Goal: Task Accomplishment & Management: Complete application form

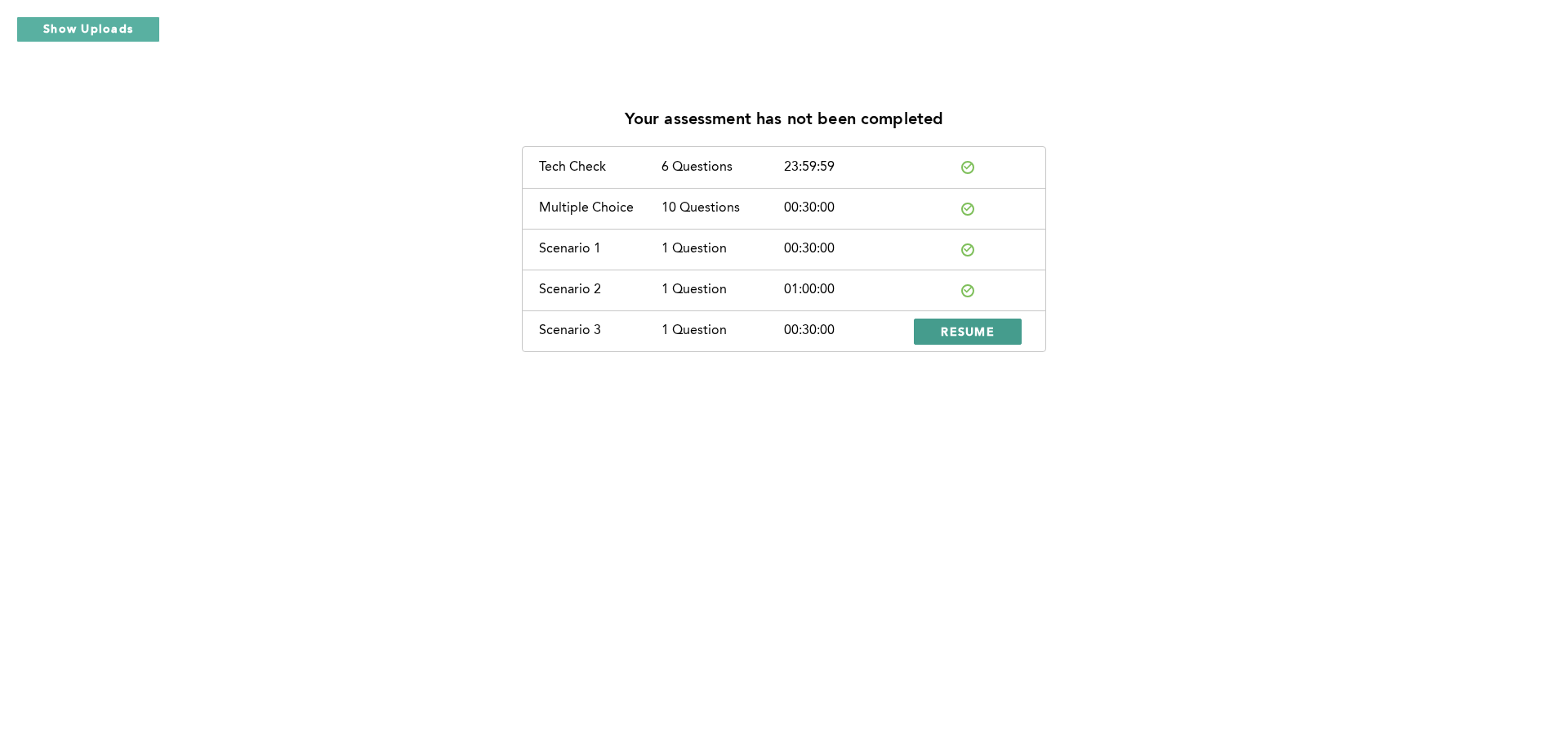
click at [992, 326] on span "RESUME" at bounding box center [968, 331] width 53 height 16
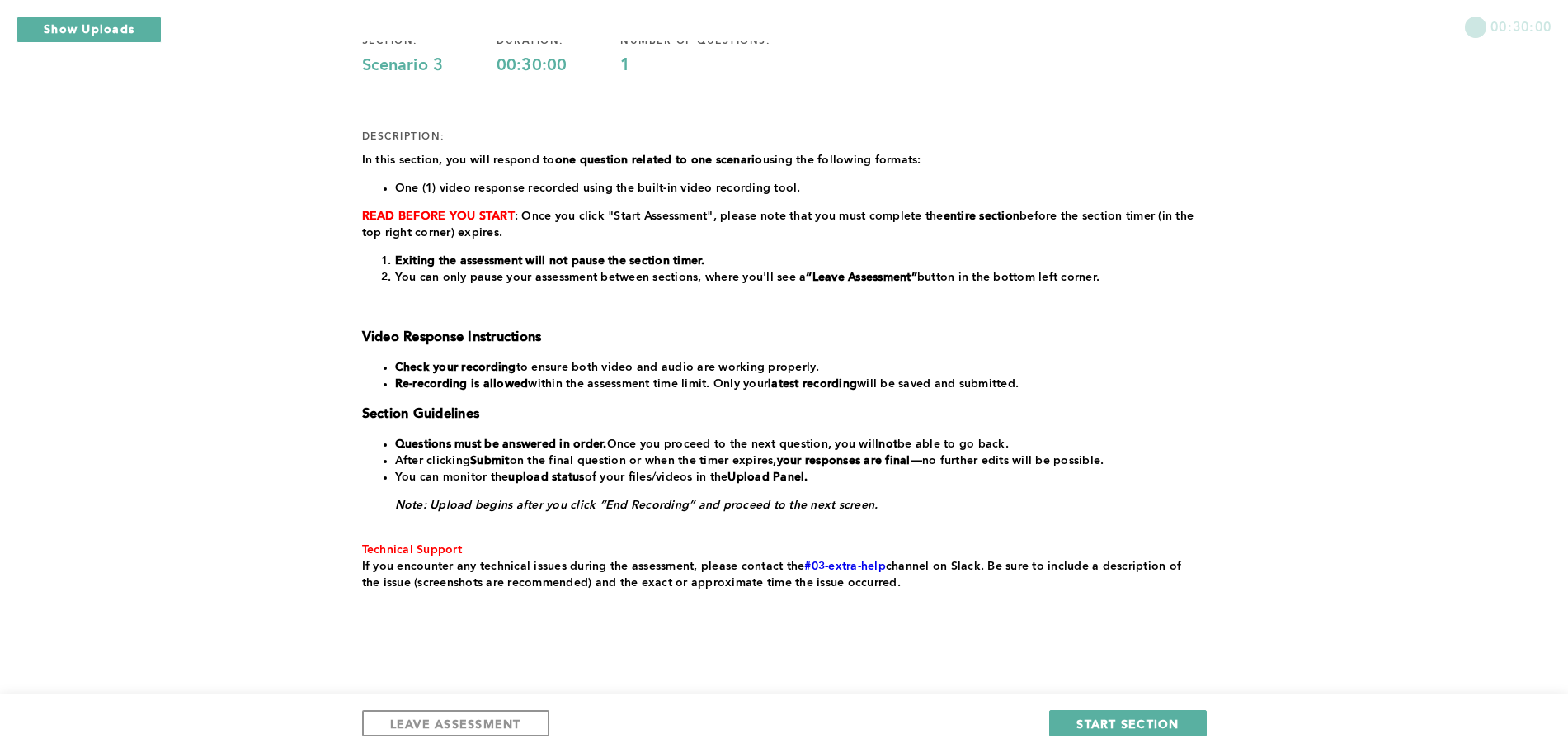
scroll to position [154, 0]
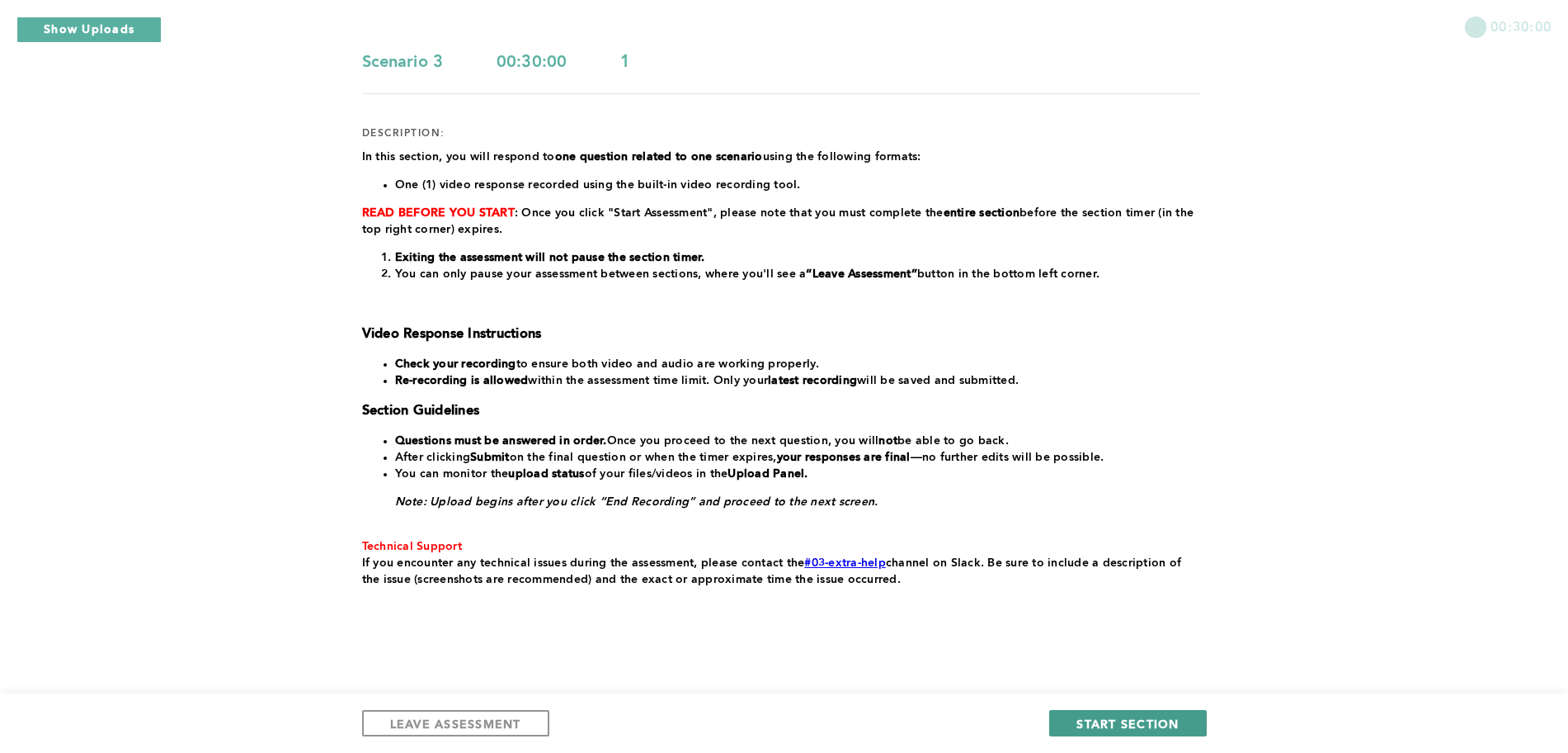
click at [1104, 717] on span "START SECTION" at bounding box center [1127, 724] width 102 height 16
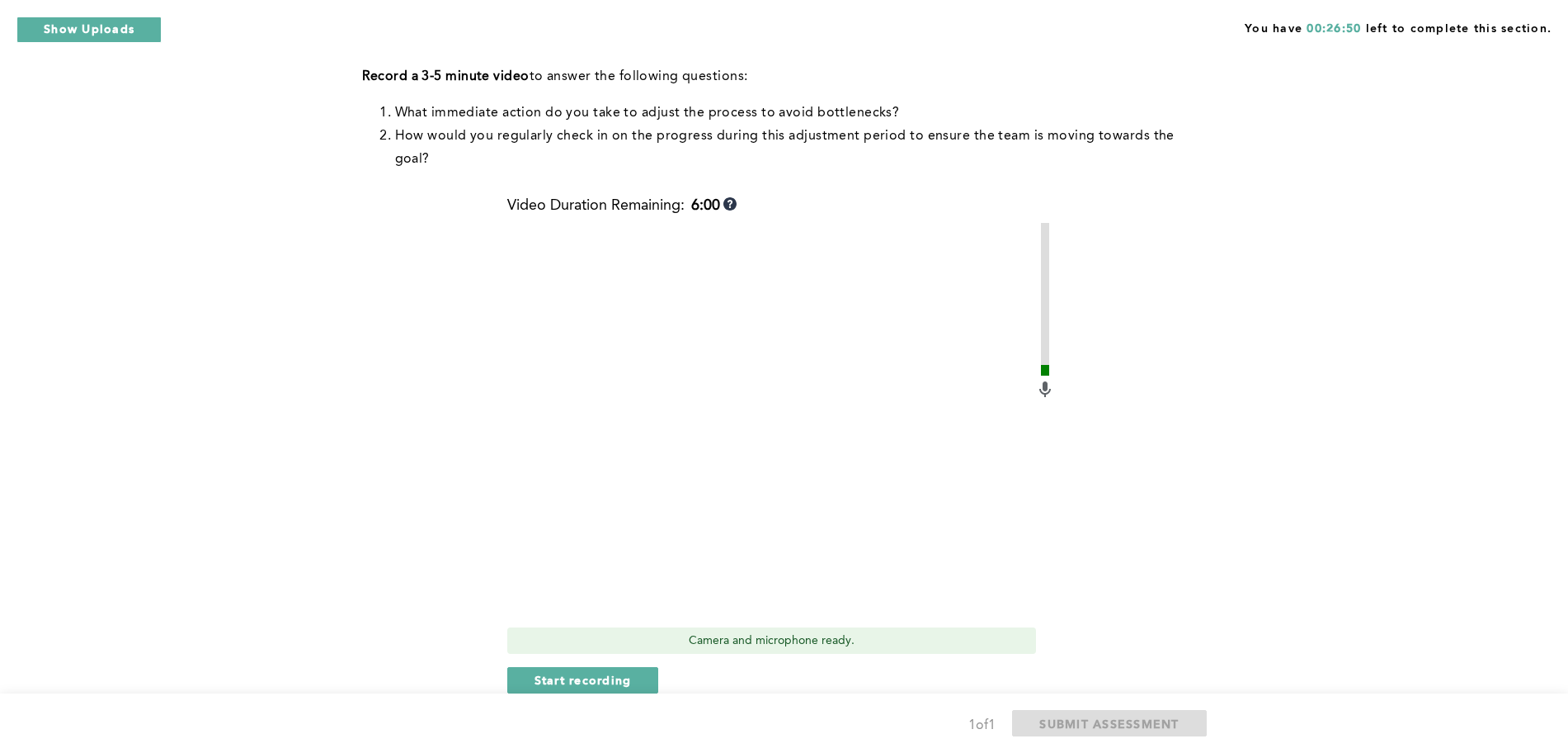
scroll to position [281, 0]
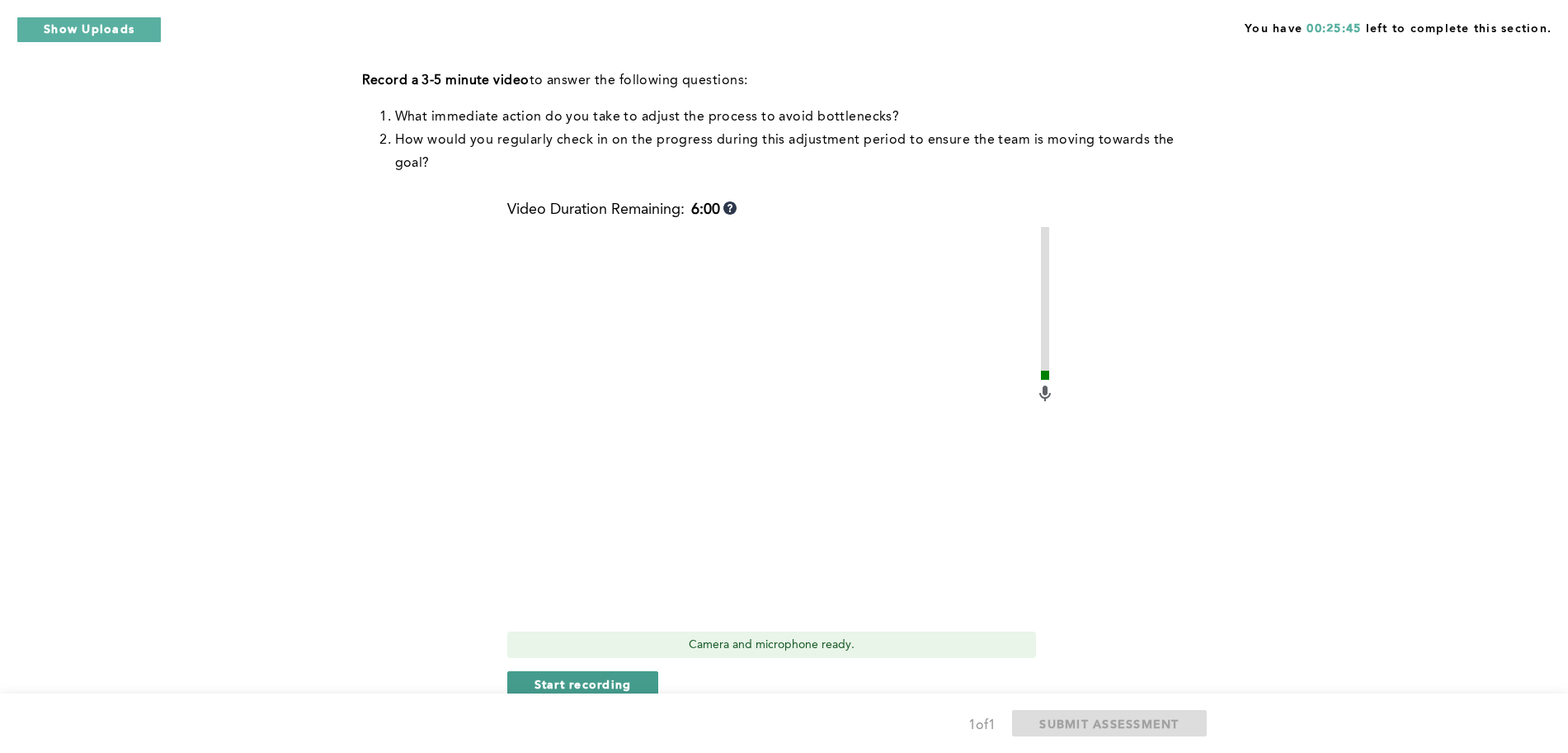
click at [613, 679] on span "Start recording" at bounding box center [583, 684] width 97 height 16
click at [613, 679] on span "Stop recording" at bounding box center [583, 684] width 97 height 16
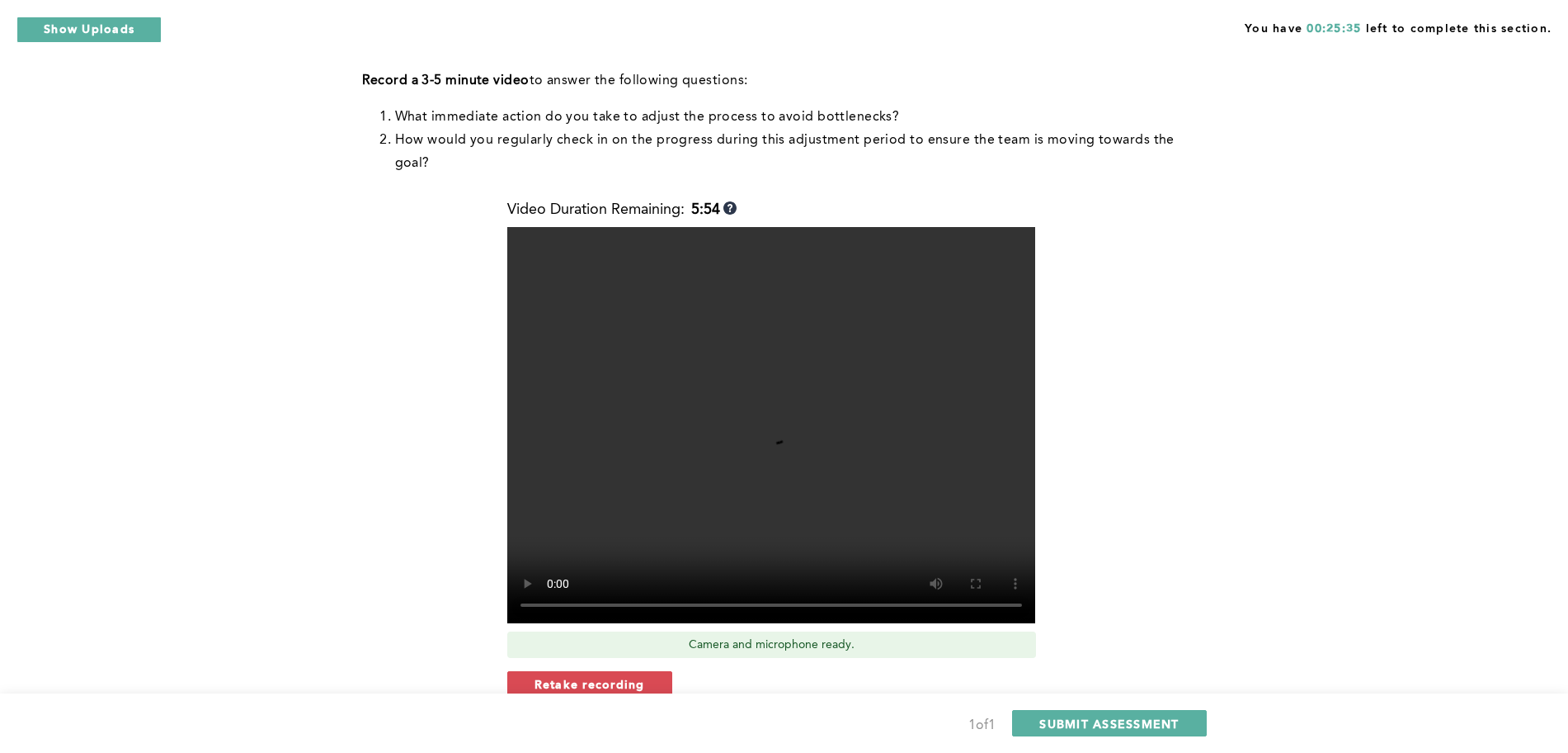
click at [613, 679] on span "Retake recording" at bounding box center [590, 684] width 111 height 16
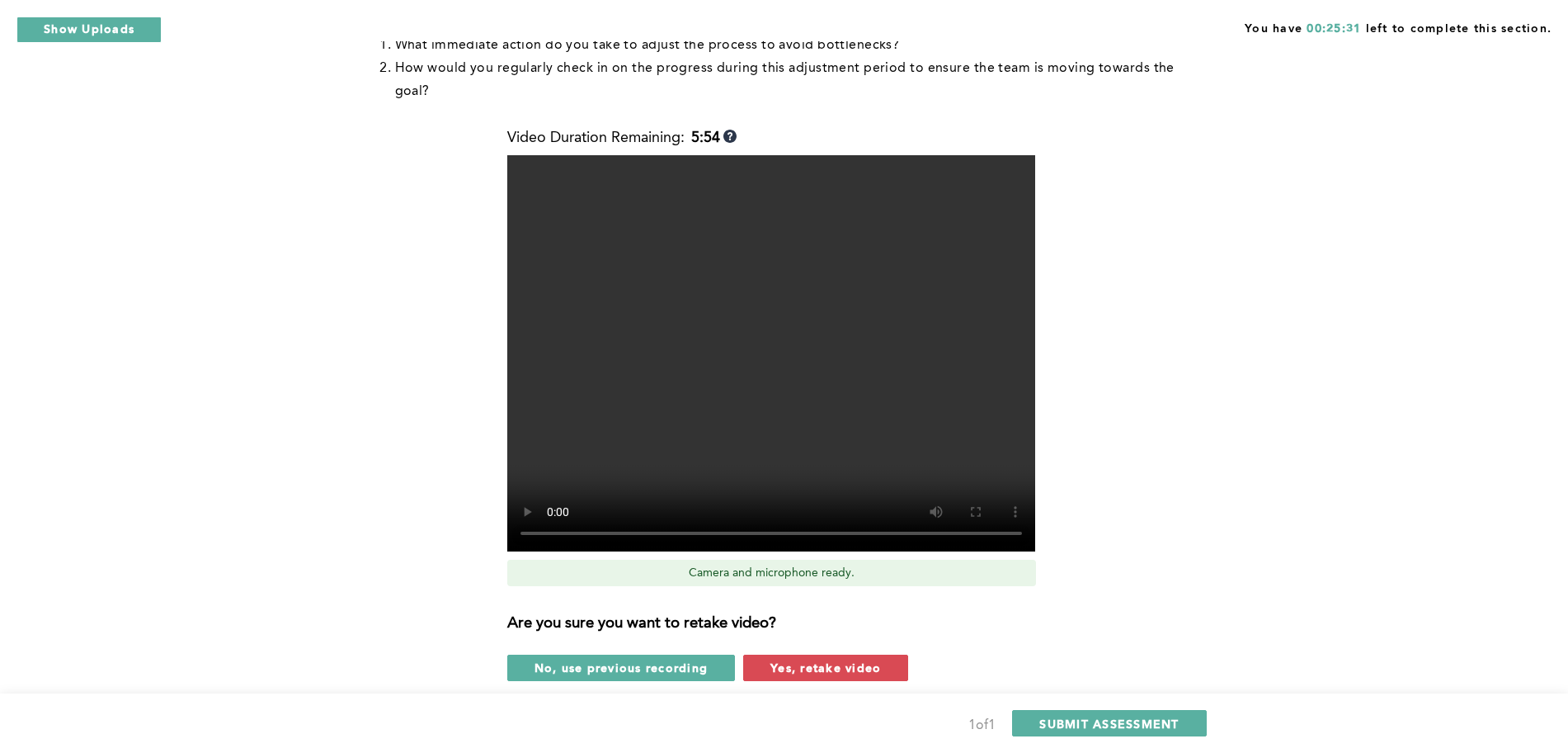
scroll to position [376, 0]
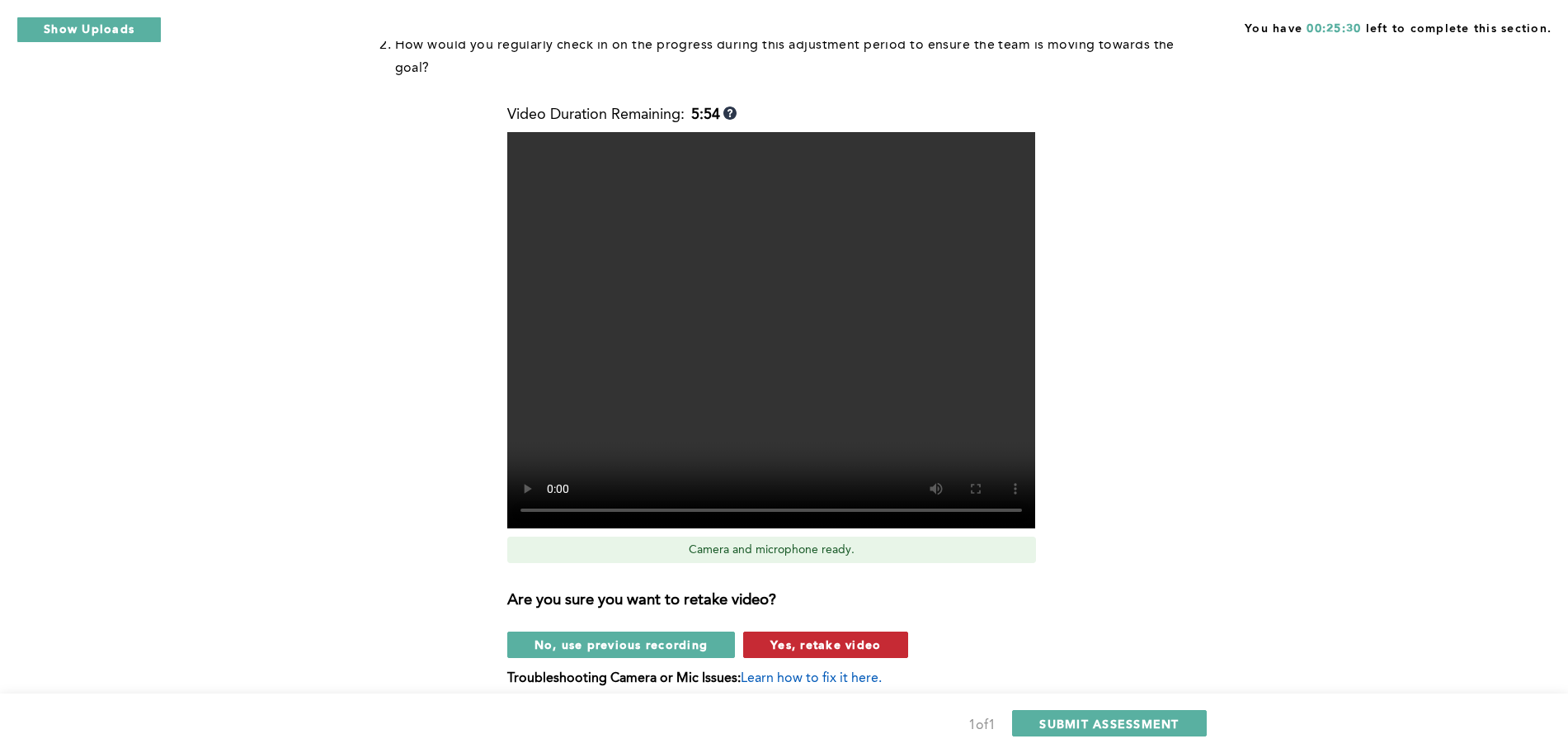
click at [844, 648] on span "Yes, retake video" at bounding box center [825, 645] width 111 height 16
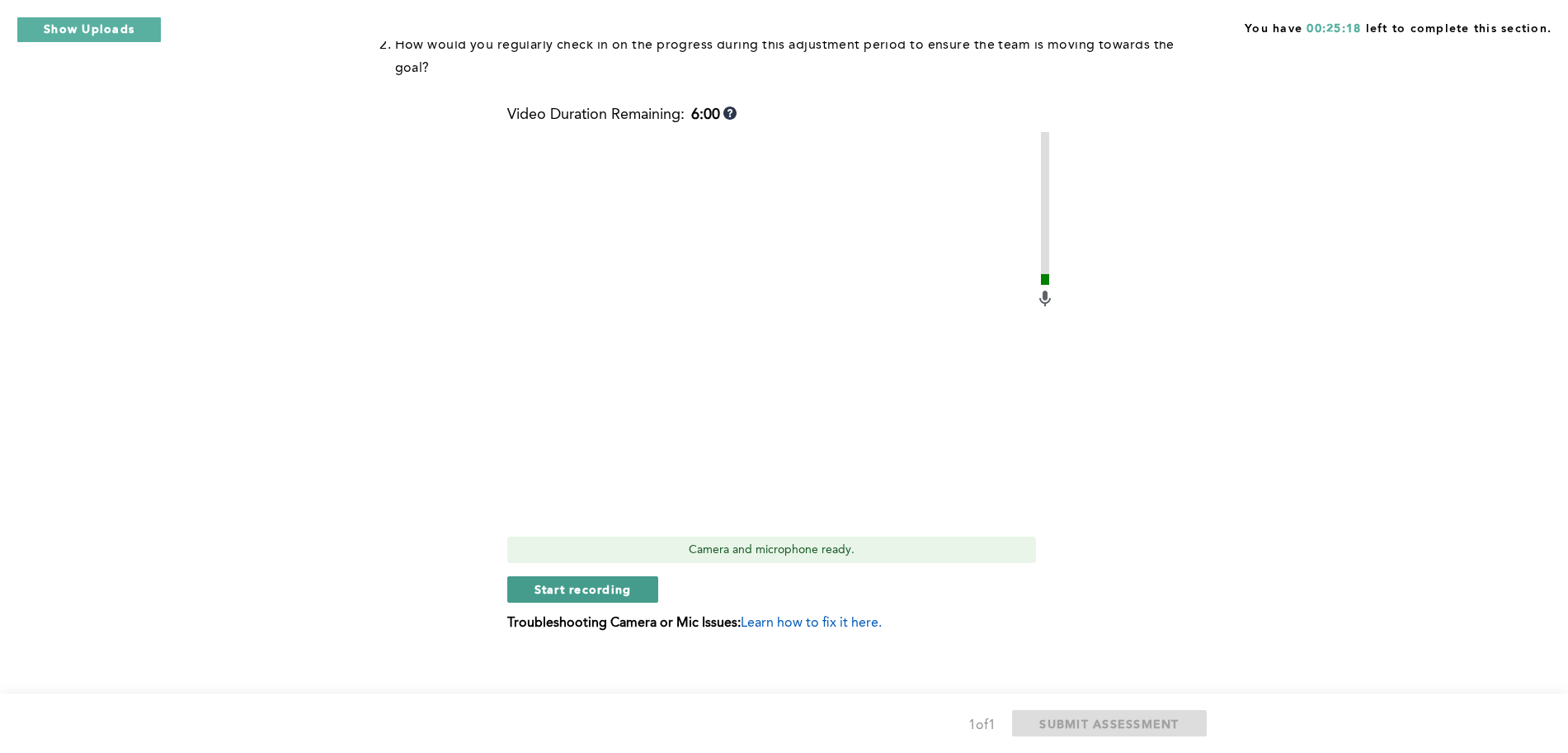
click at [617, 594] on span "Start recording" at bounding box center [583, 589] width 97 height 16
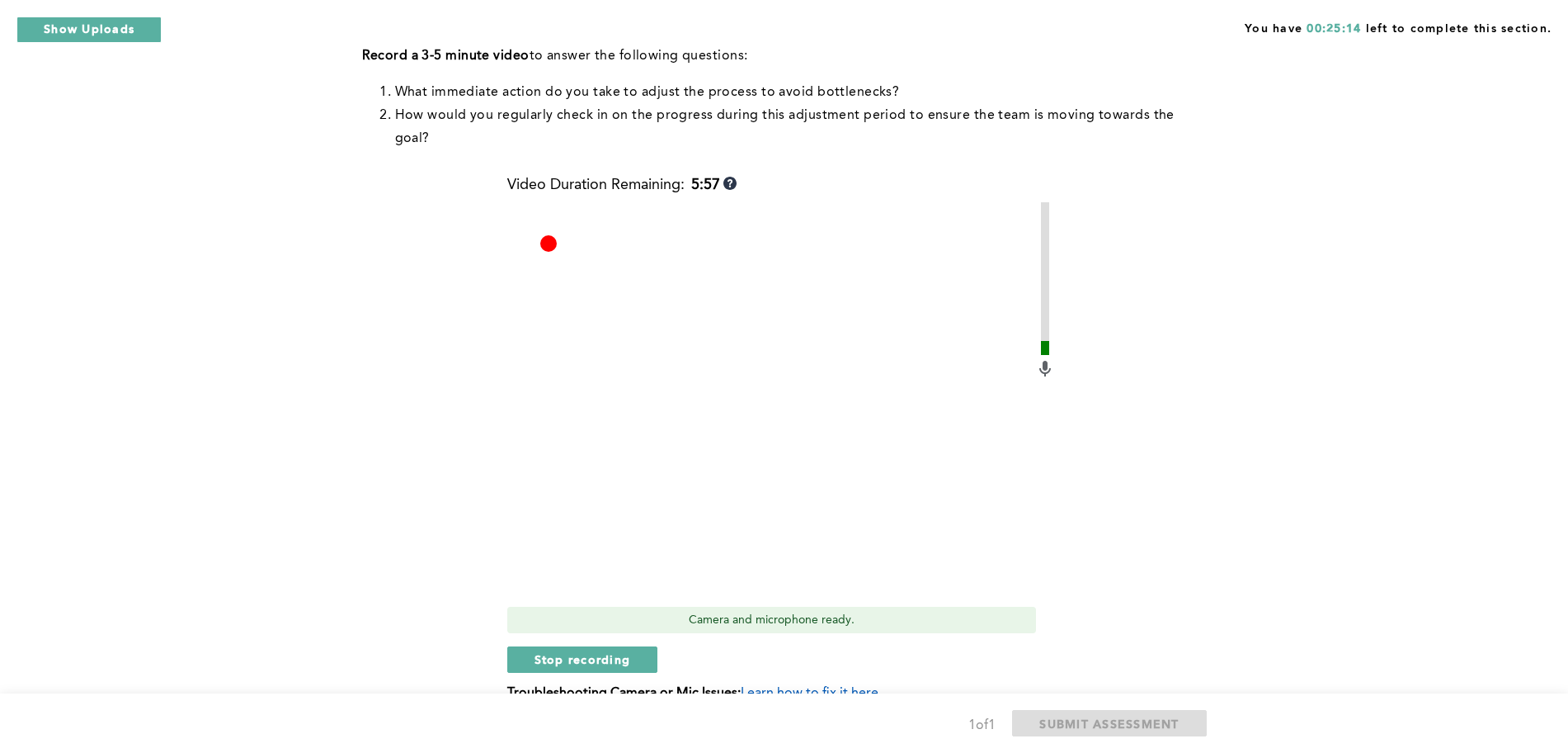
scroll to position [303, 0]
click at [604, 661] on span "Stop recording" at bounding box center [583, 662] width 97 height 16
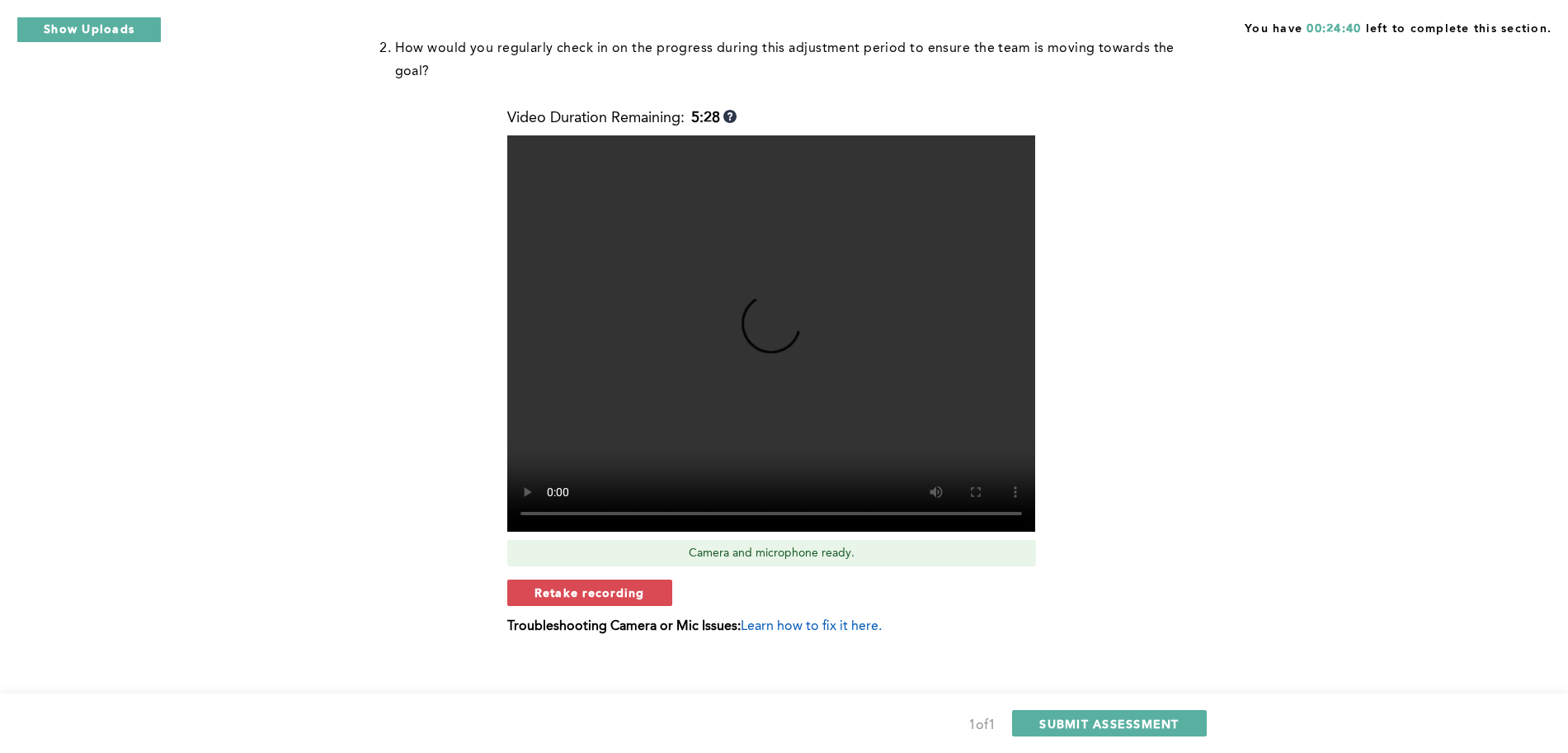
scroll to position [374, 0]
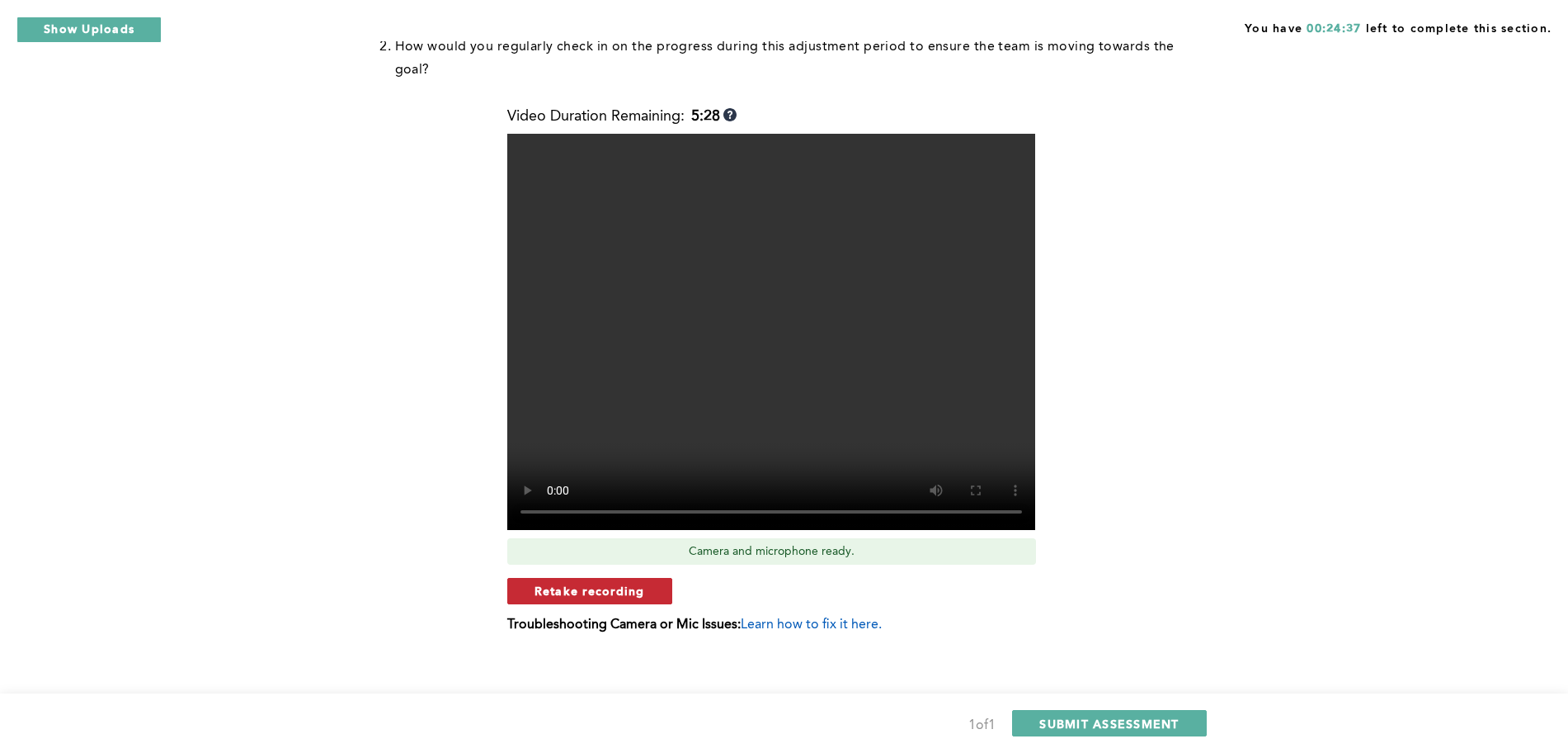
click at [642, 588] on span "Retake recording" at bounding box center [590, 591] width 111 height 16
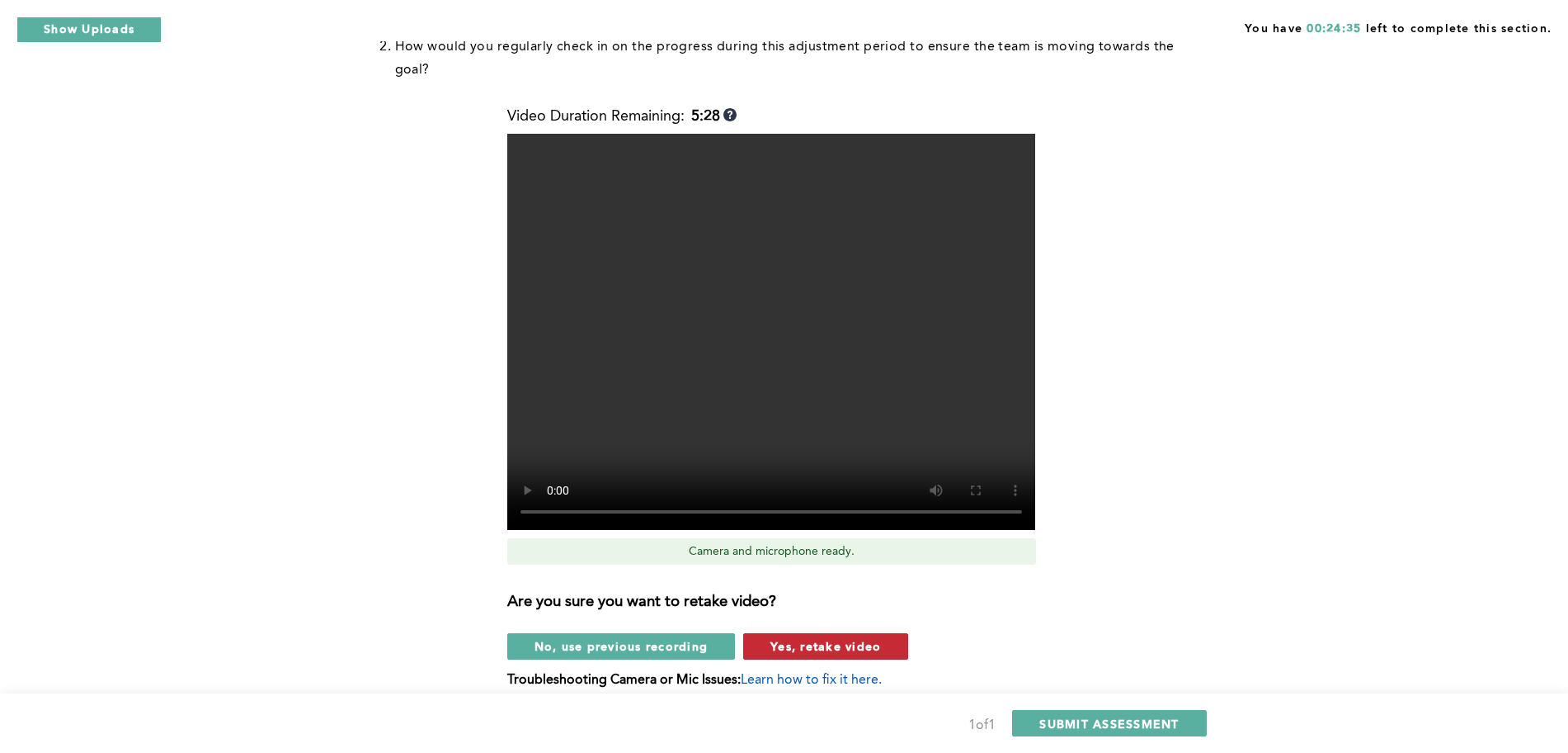
click at [844, 650] on span "Yes, retake video" at bounding box center [825, 646] width 111 height 16
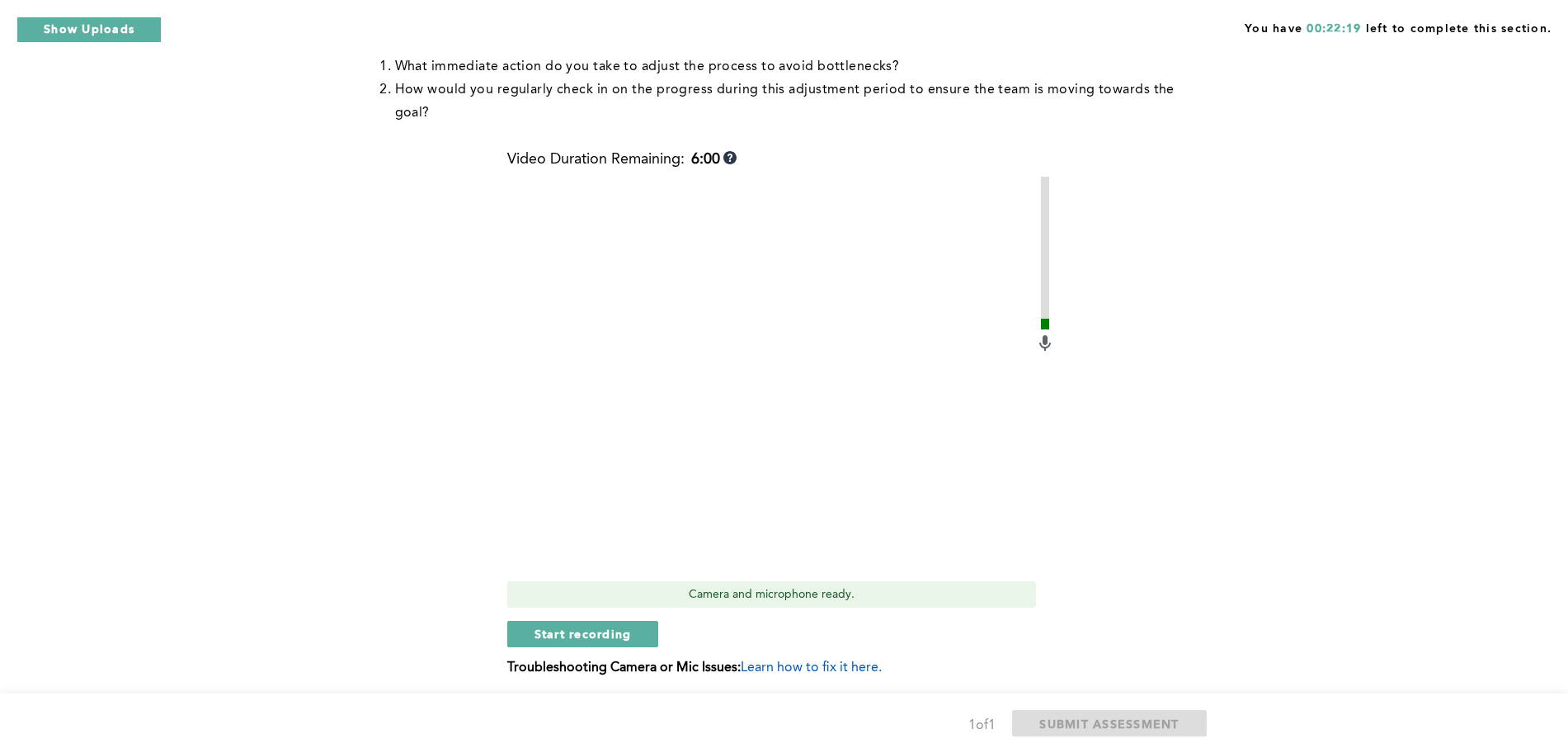
scroll to position [334, 0]
click at [559, 623] on span "Start recording" at bounding box center [583, 631] width 97 height 16
click at [561, 627] on span "Stop recording" at bounding box center [583, 631] width 97 height 16
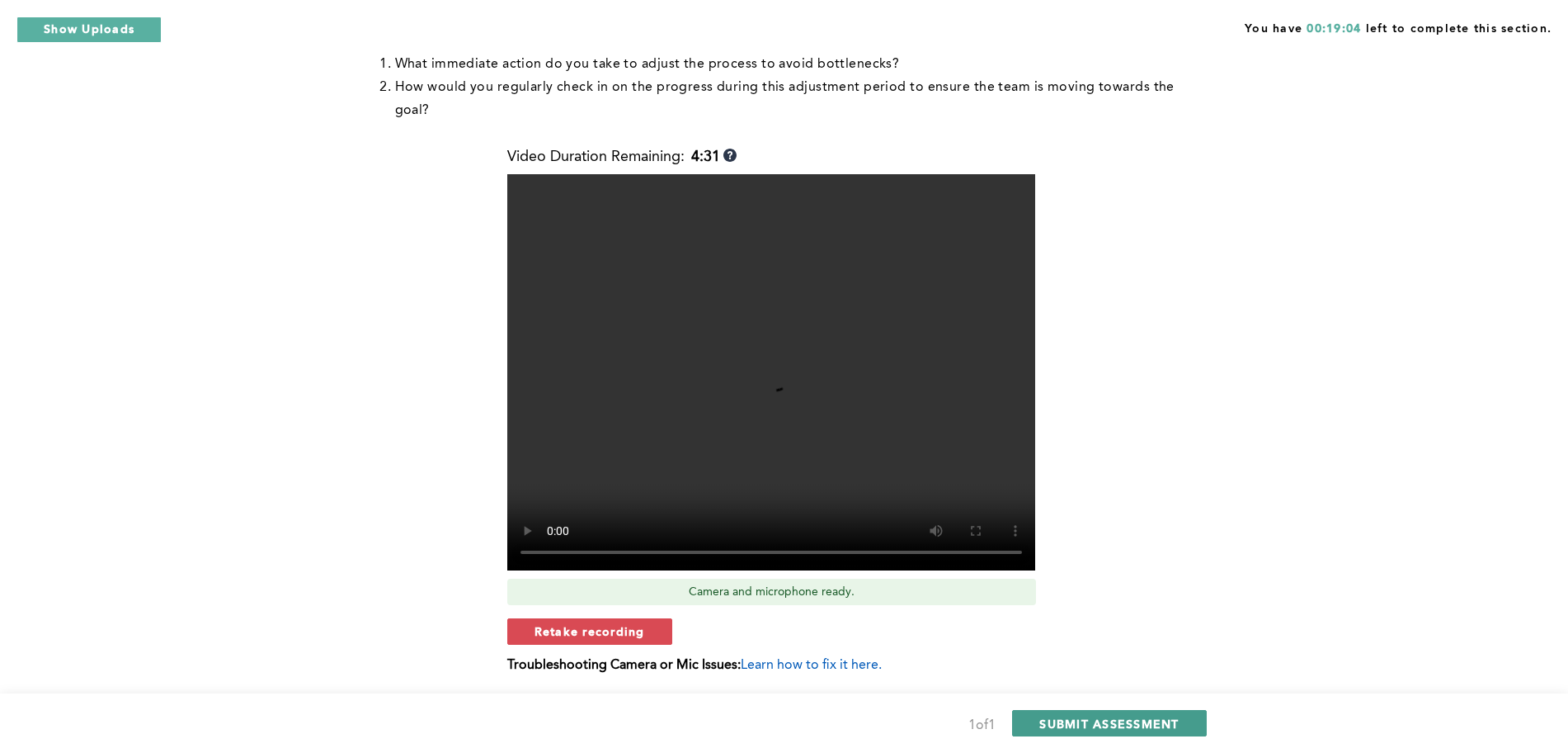
click at [1119, 719] on span "SUBMIT ASSESSMENT" at bounding box center [1109, 724] width 140 height 16
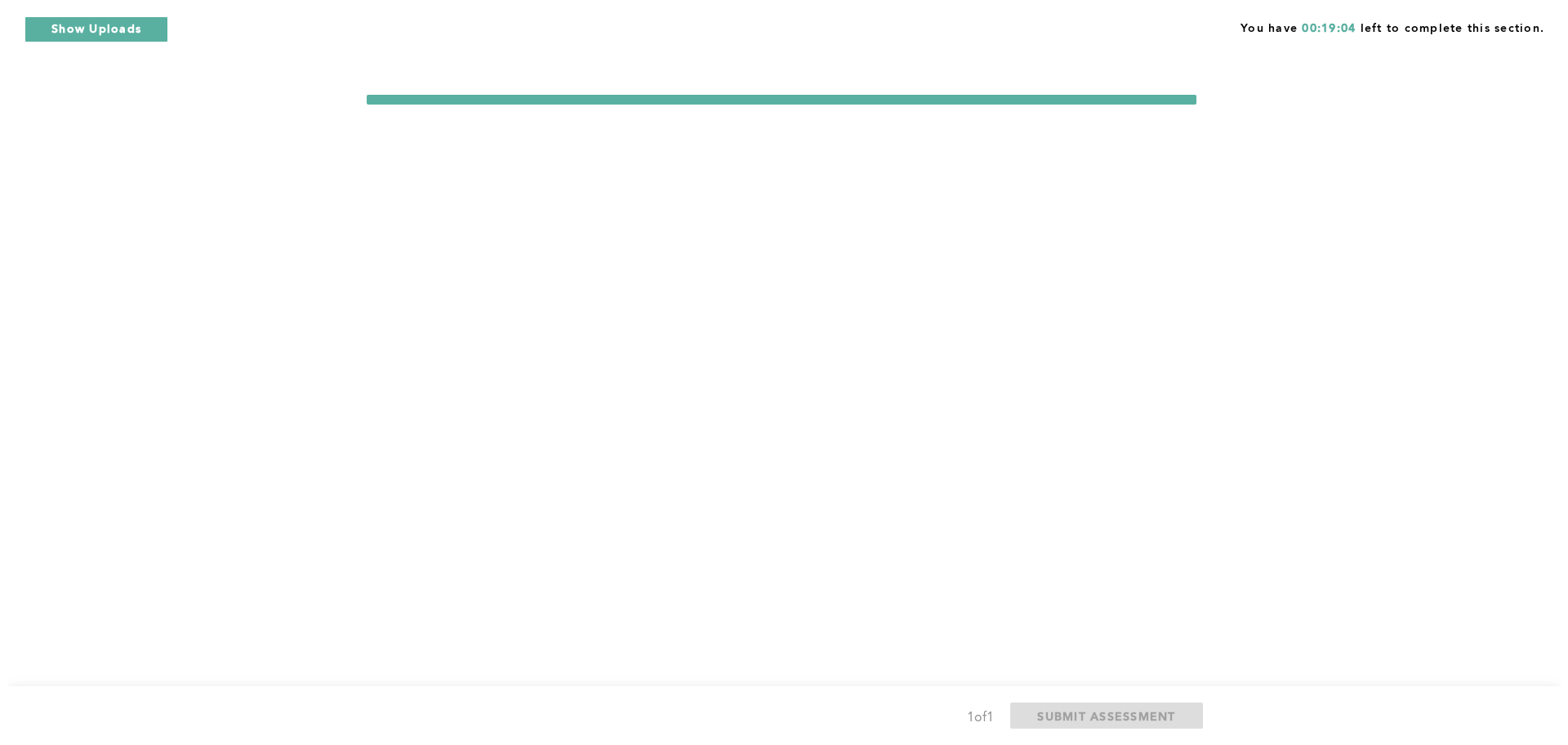
scroll to position [0, 0]
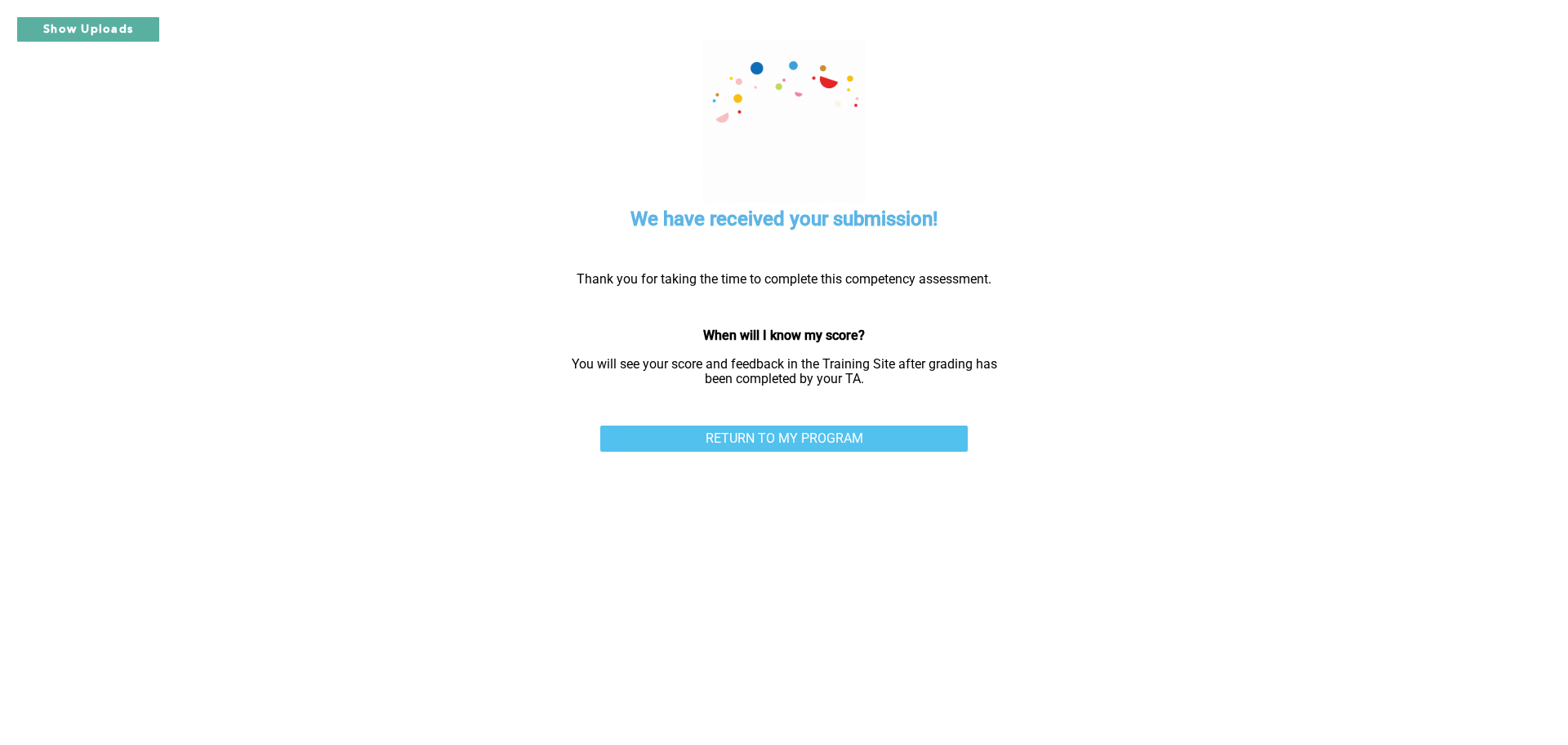
click at [838, 443] on link "RETURN TO MY PROGRAM" at bounding box center [784, 438] width 368 height 26
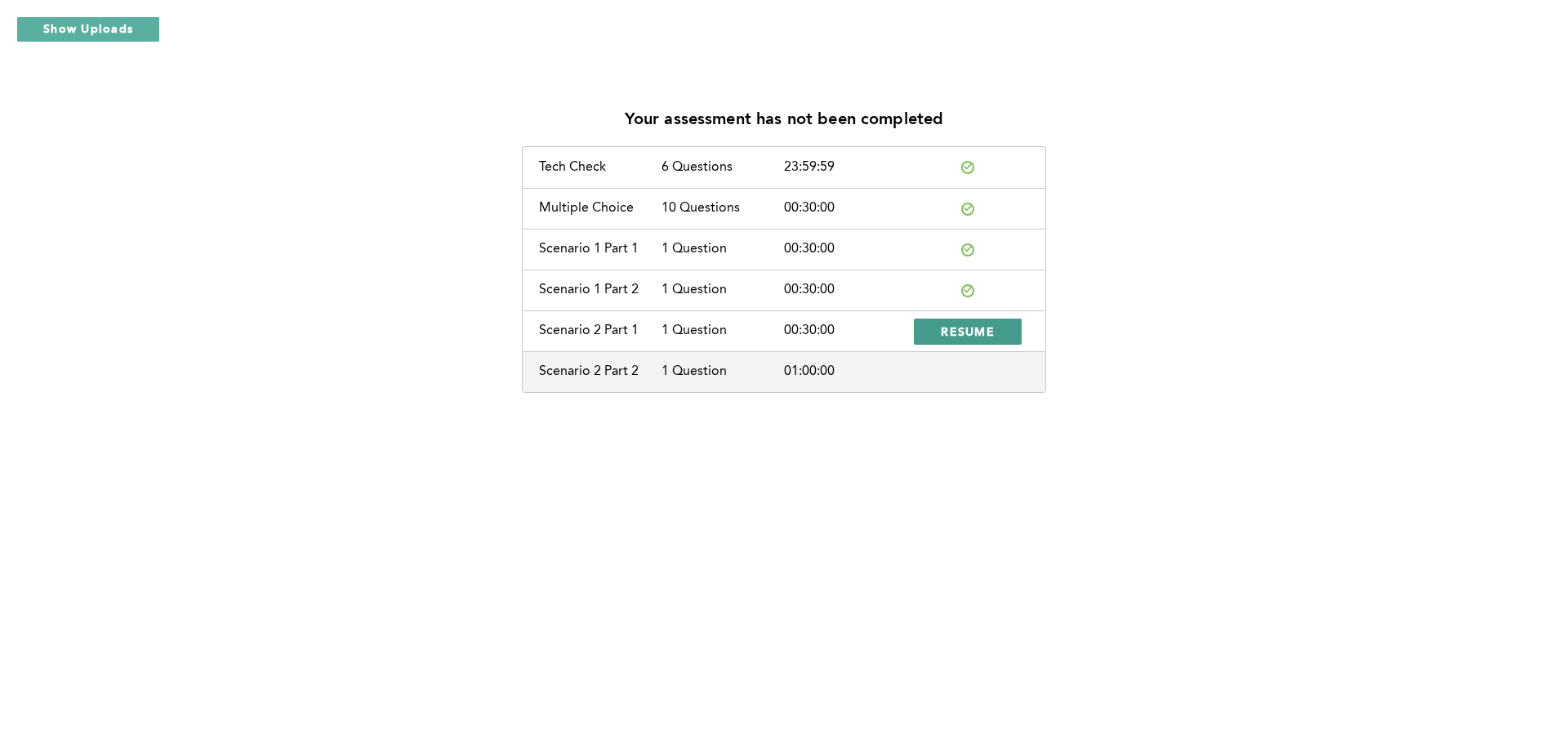
click at [986, 338] on span "RESUME" at bounding box center [968, 331] width 53 height 16
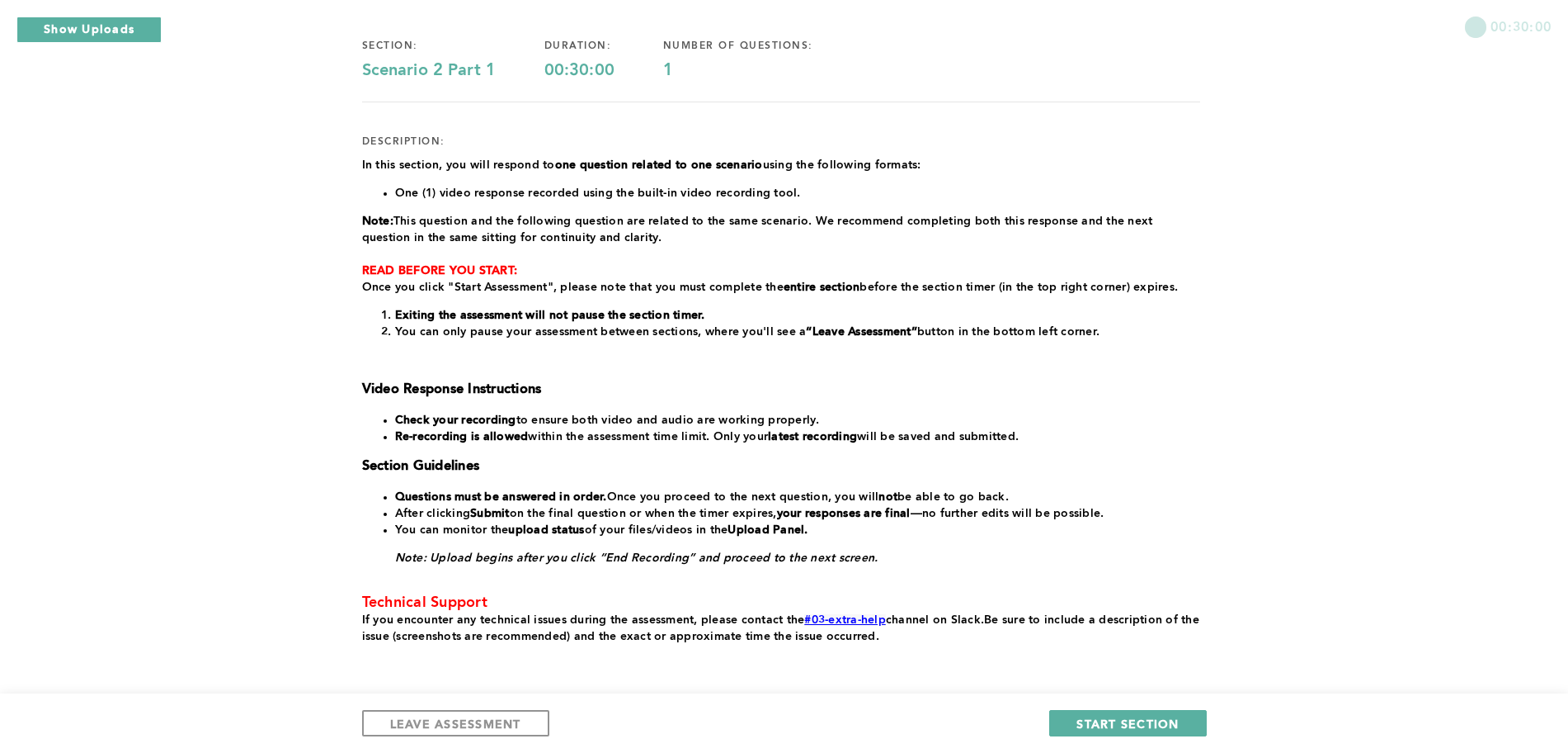
scroll to position [144, 0]
click at [1159, 714] on button "START SECTION" at bounding box center [1127, 723] width 157 height 26
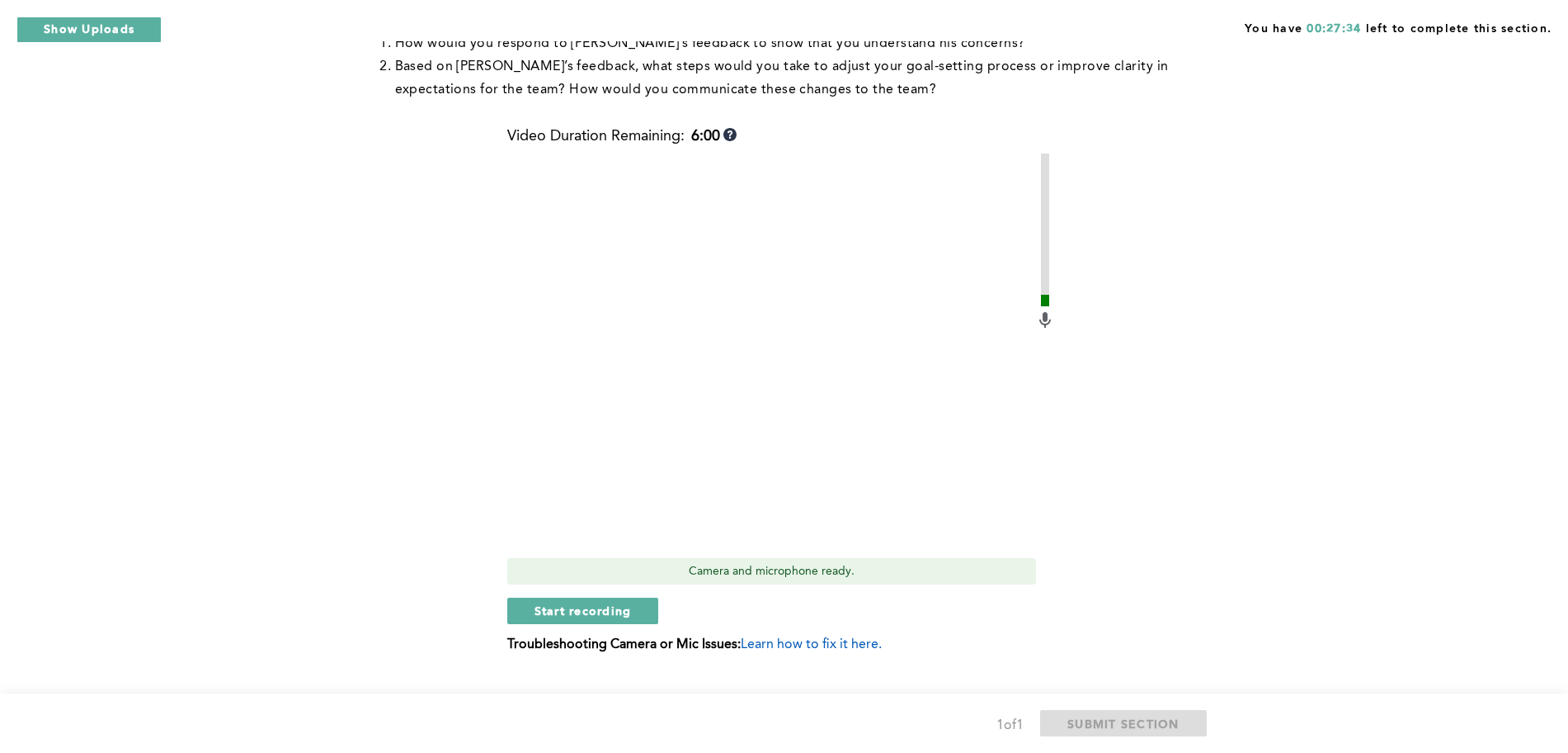
scroll to position [459, 0]
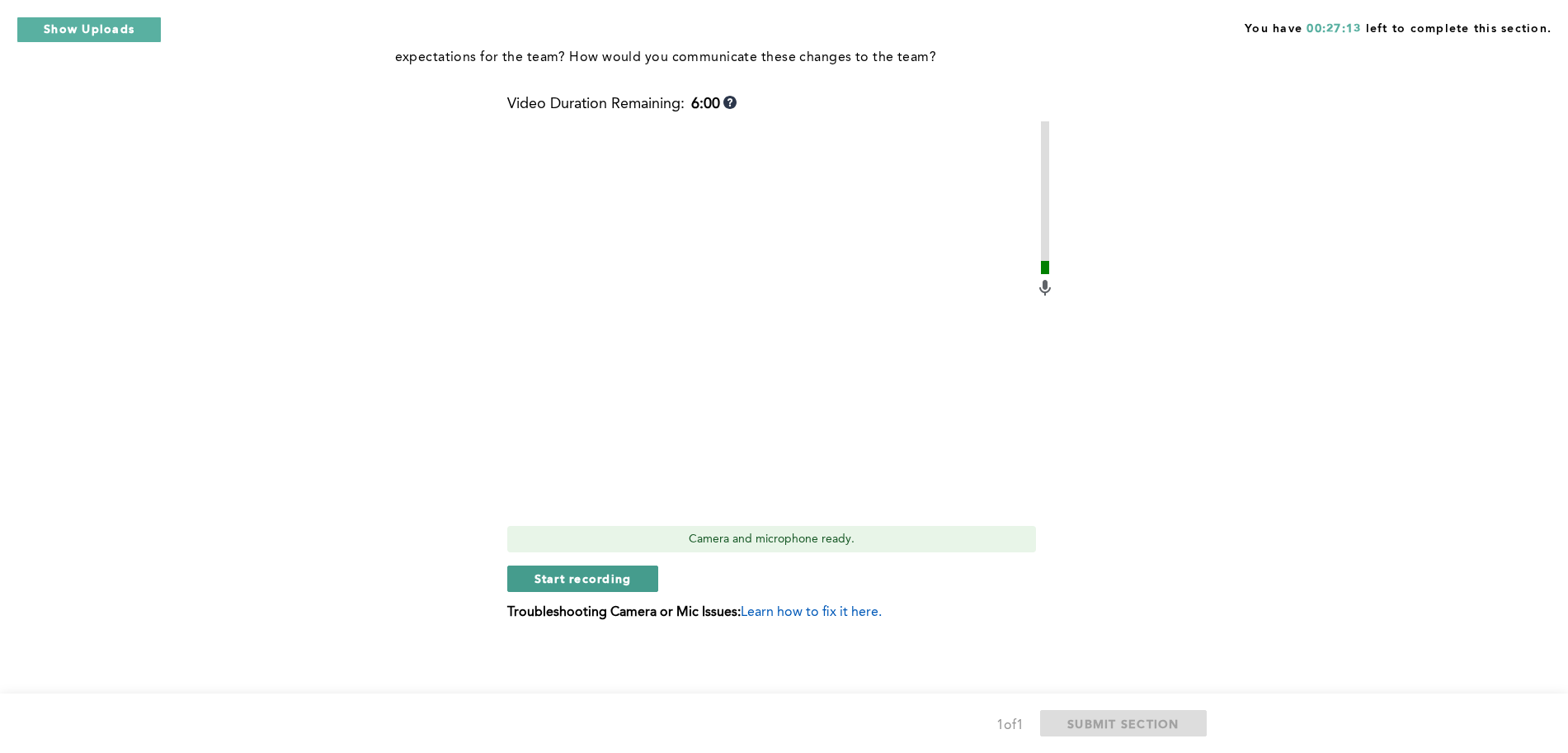
click at [645, 576] on button "Start recording" at bounding box center [584, 579] width 152 height 26
click at [563, 518] on div "Video Duration Remaining: 5:50 Camera and microphone ready. Stop recording Trou…" at bounding box center [782, 364] width 548 height 537
drag, startPoint x: 566, startPoint y: 606, endPoint x: 561, endPoint y: 583, distance: 23.5
click at [561, 583] on div "Video Duration Remaining: 5:46 Camera and microphone ready. Stop recording Trou…" at bounding box center [782, 364] width 548 height 537
click at [561, 583] on span "Stop recording" at bounding box center [583, 578] width 97 height 16
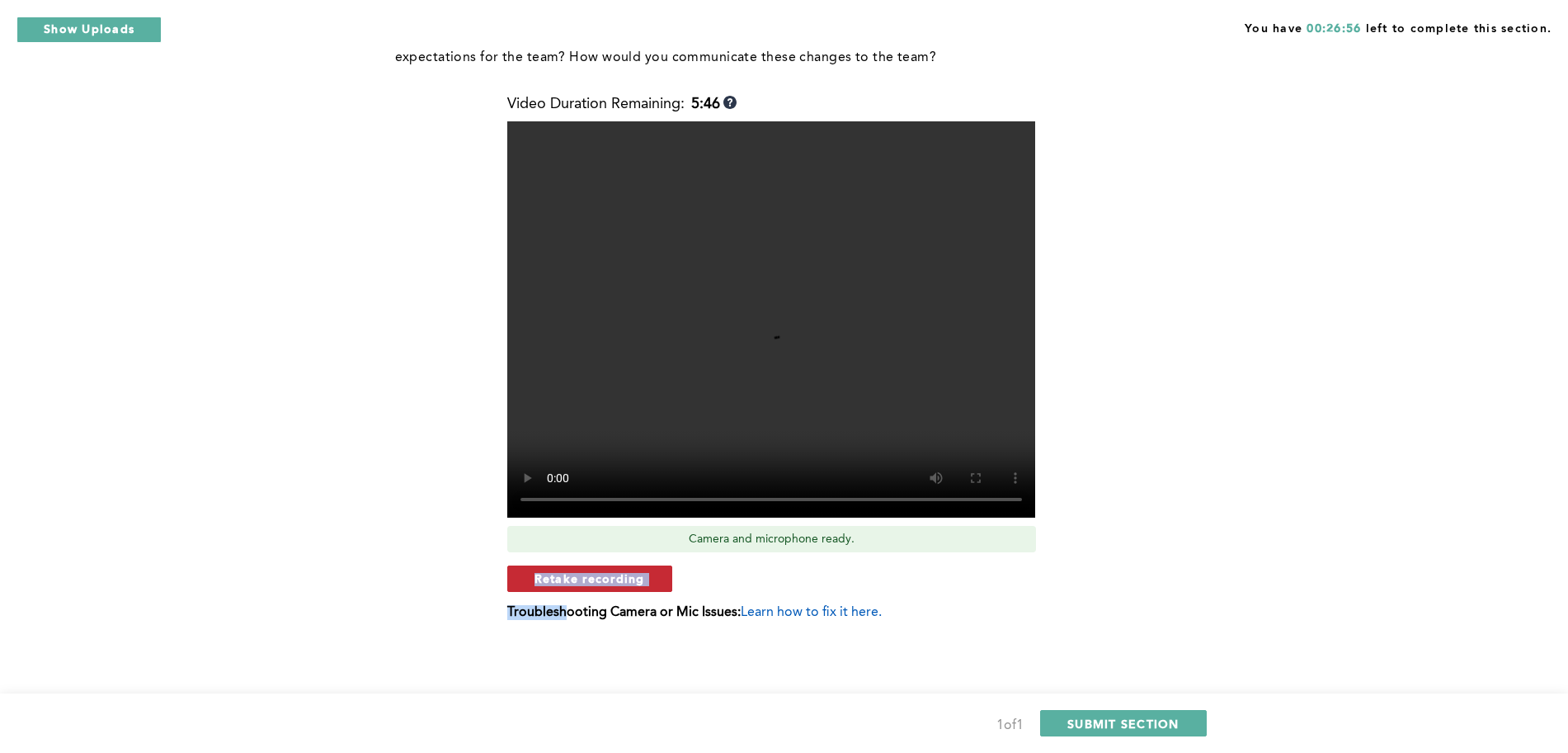
click at [632, 580] on span "Retake recording" at bounding box center [590, 578] width 111 height 16
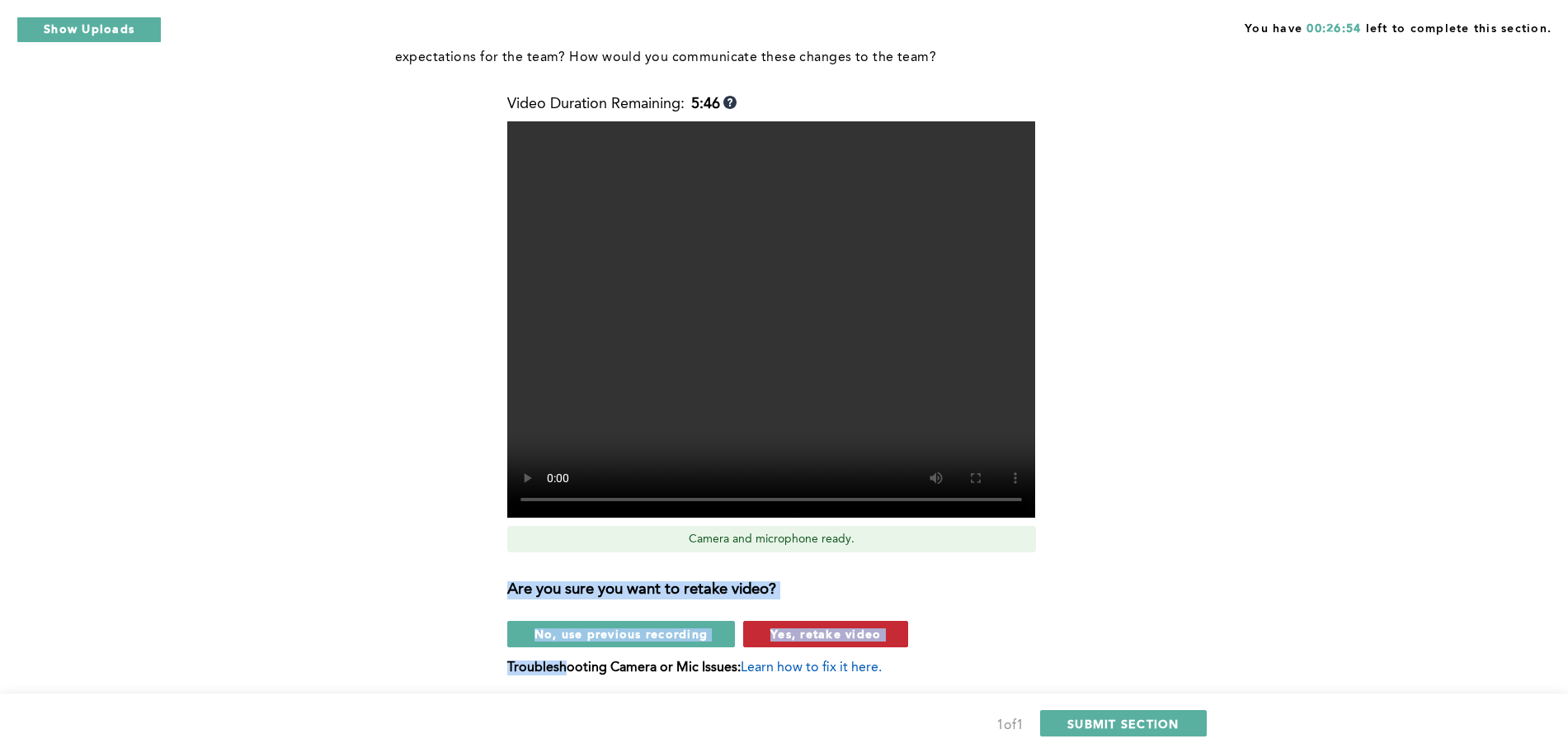
click at [857, 643] on button "Yes, retake video" at bounding box center [825, 634] width 165 height 26
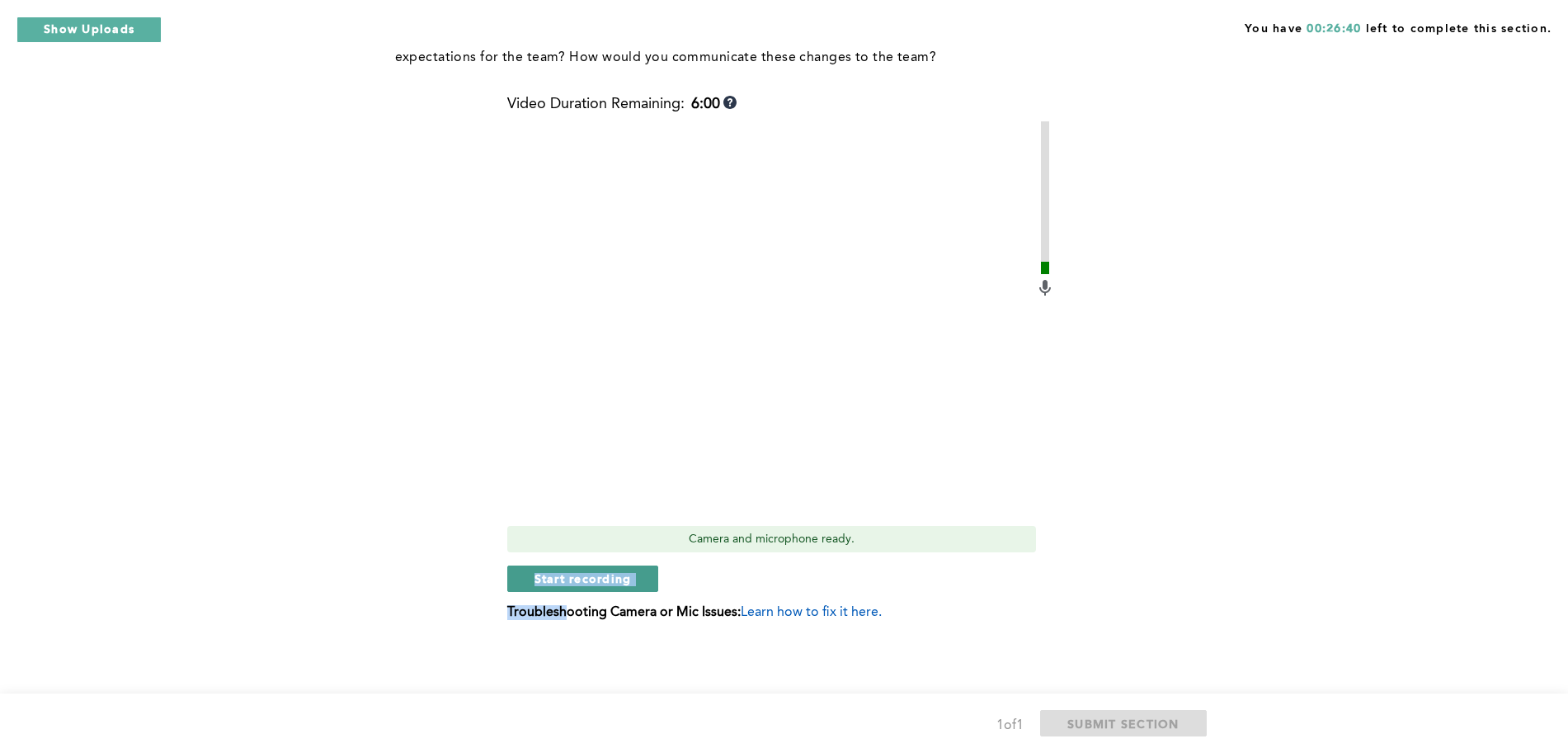
click at [575, 580] on span "Start recording" at bounding box center [583, 578] width 97 height 16
click at [566, 570] on button "Stop recording" at bounding box center [583, 579] width 151 height 26
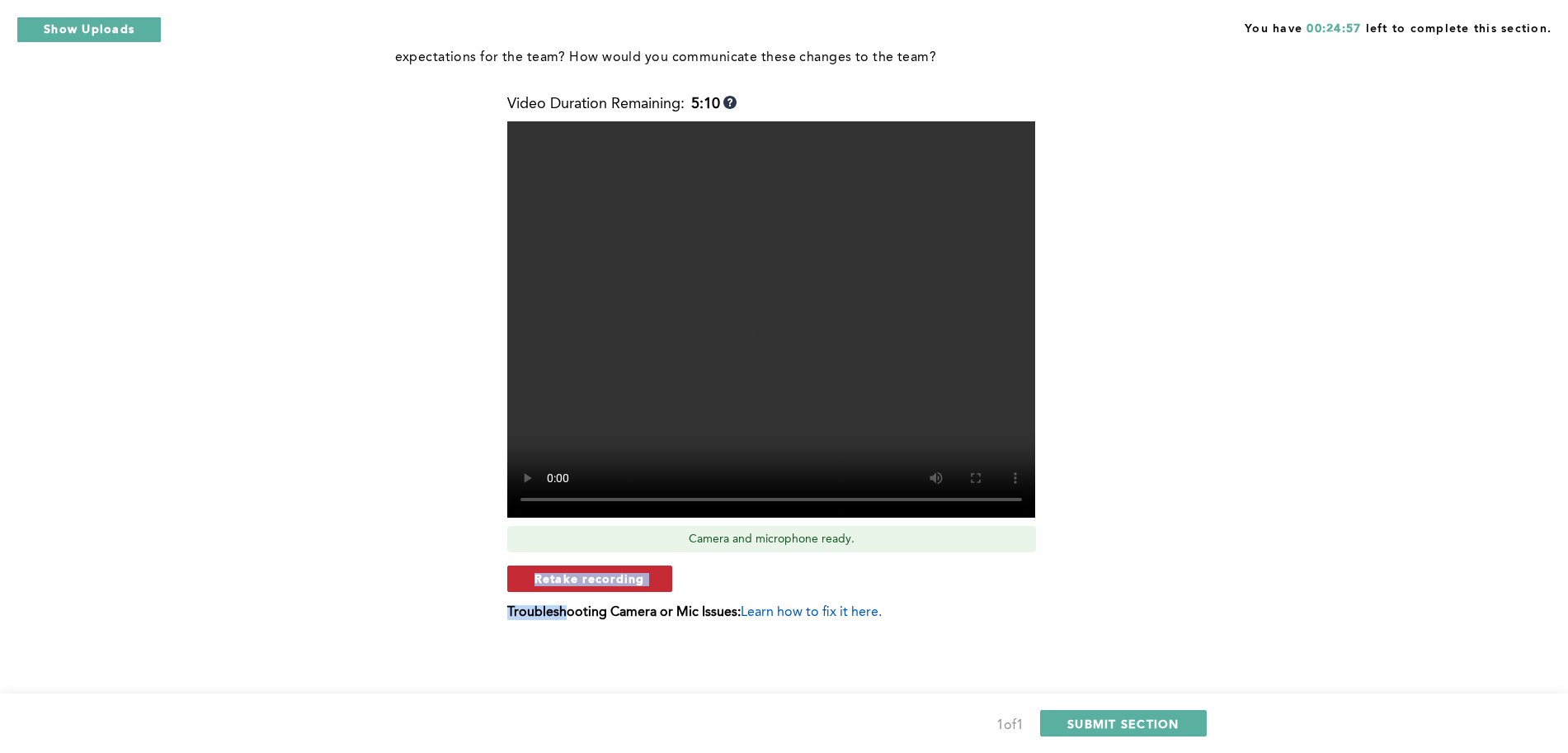
click at [561, 581] on span "Retake recording" at bounding box center [590, 578] width 111 height 16
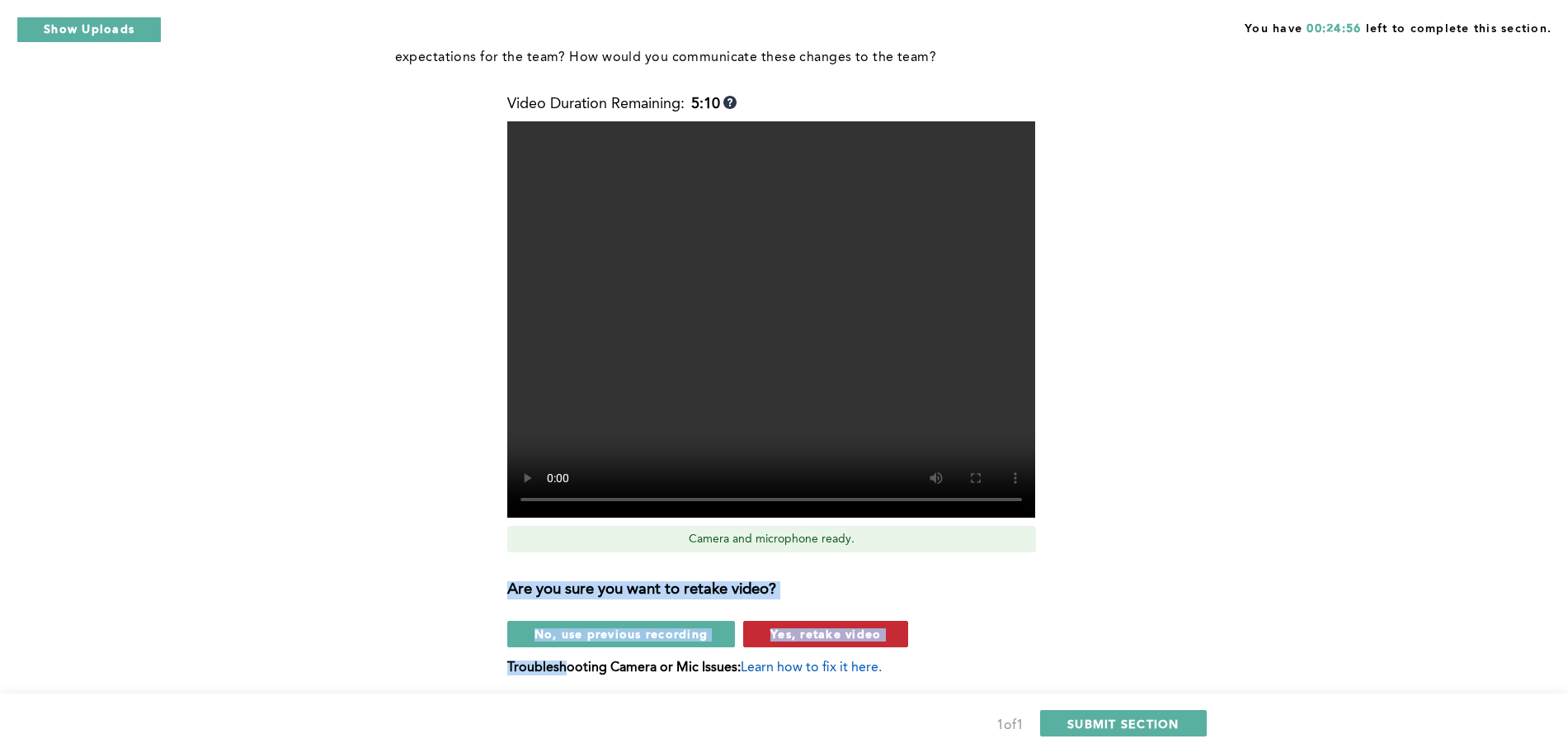
click at [815, 636] on span "Yes, retake video" at bounding box center [825, 634] width 111 height 16
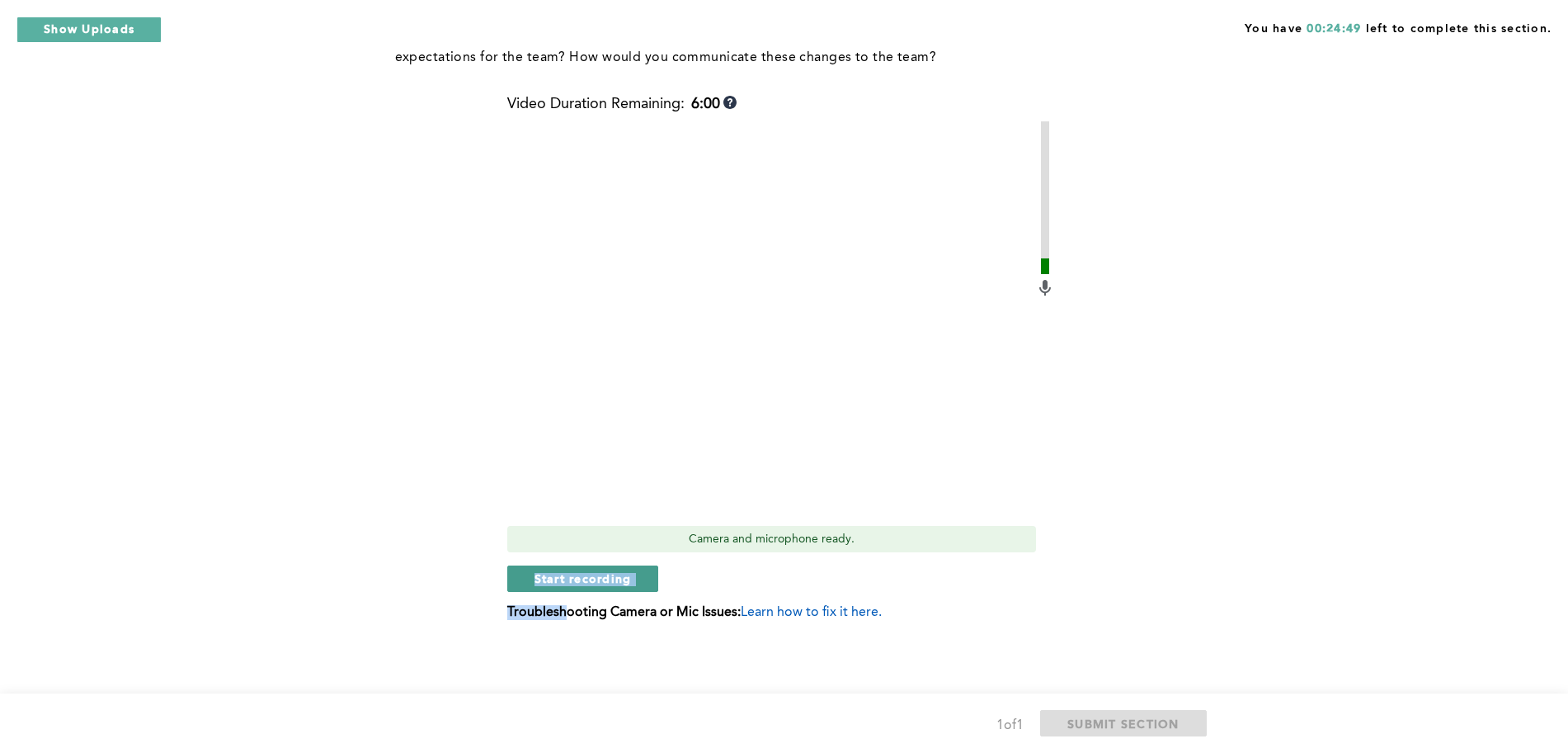
click at [620, 580] on span "Start recording" at bounding box center [583, 578] width 97 height 16
click at [619, 580] on span "Stop recording" at bounding box center [583, 578] width 97 height 16
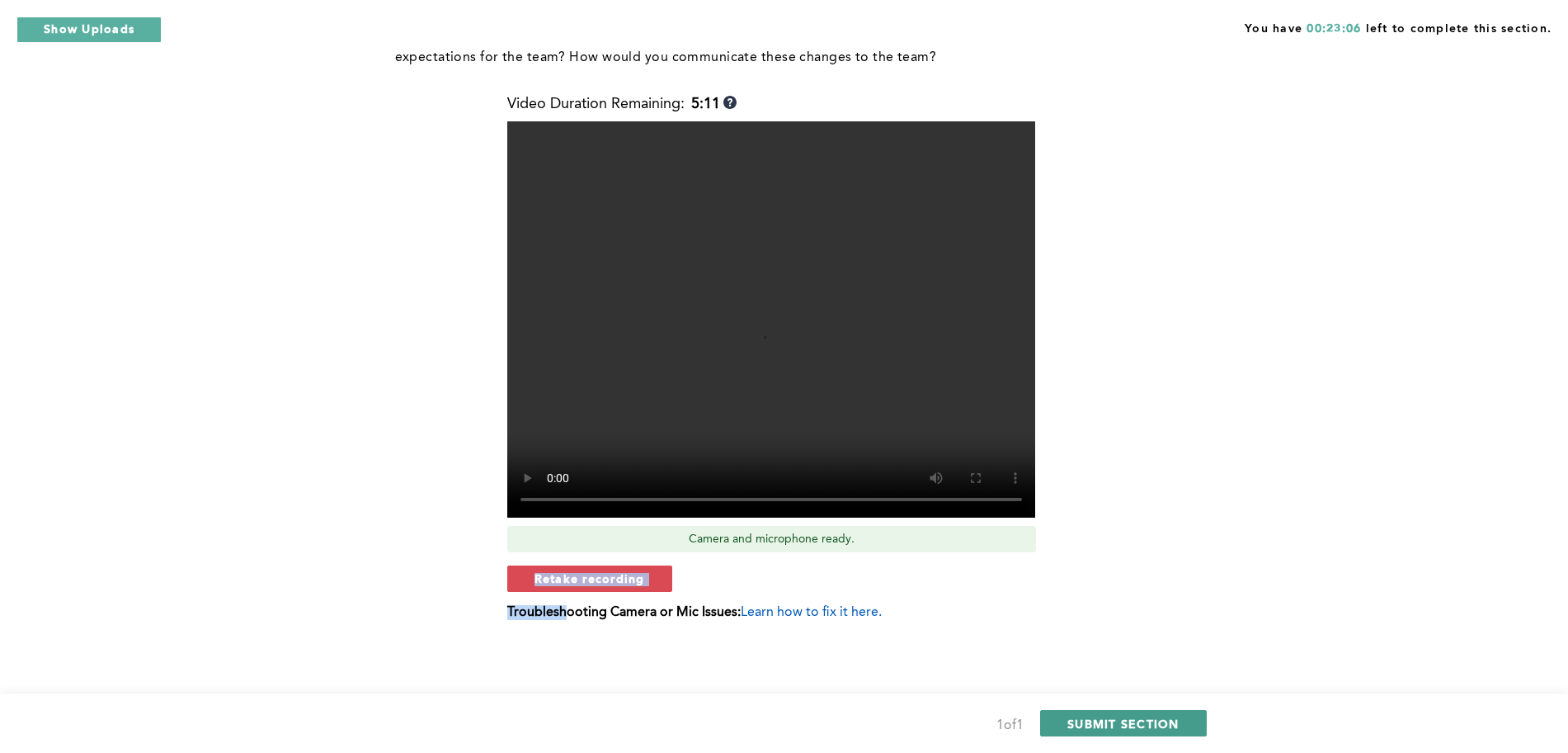
click at [1138, 720] on span "SUBMIT SECTION" at bounding box center [1123, 724] width 112 height 16
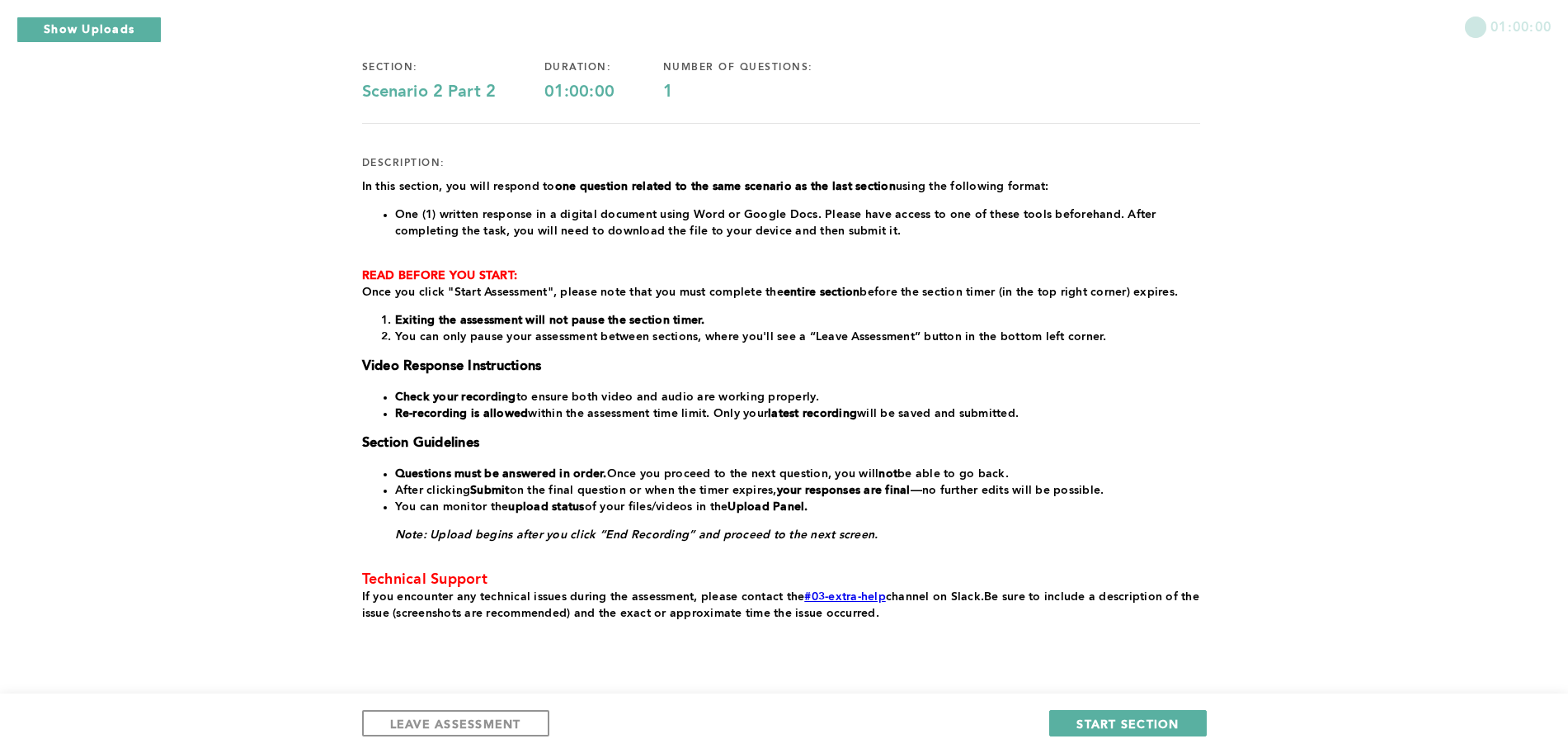
scroll to position [125, 0]
click at [1096, 723] on span "START SECTION" at bounding box center [1127, 724] width 102 height 16
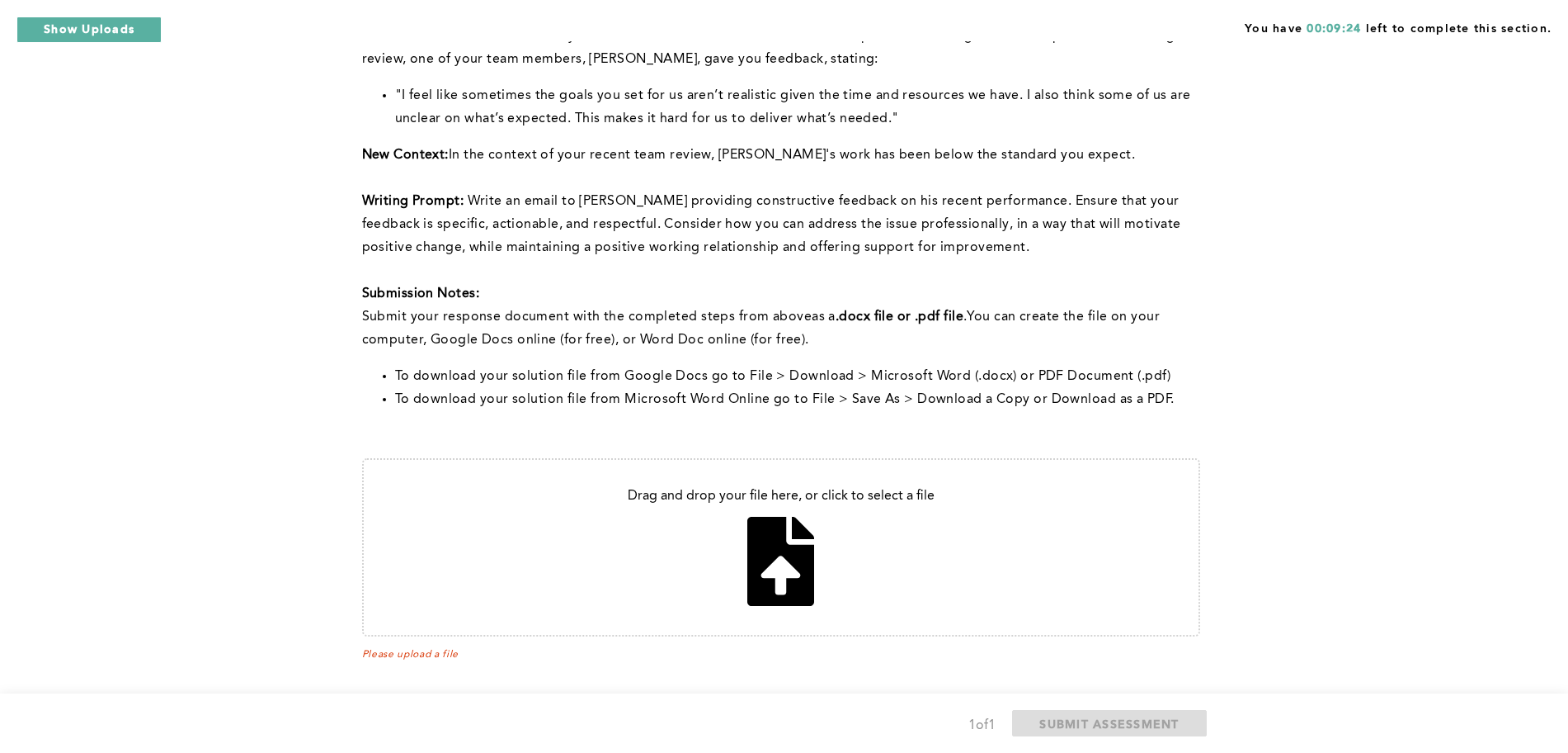
scroll to position [225, 0]
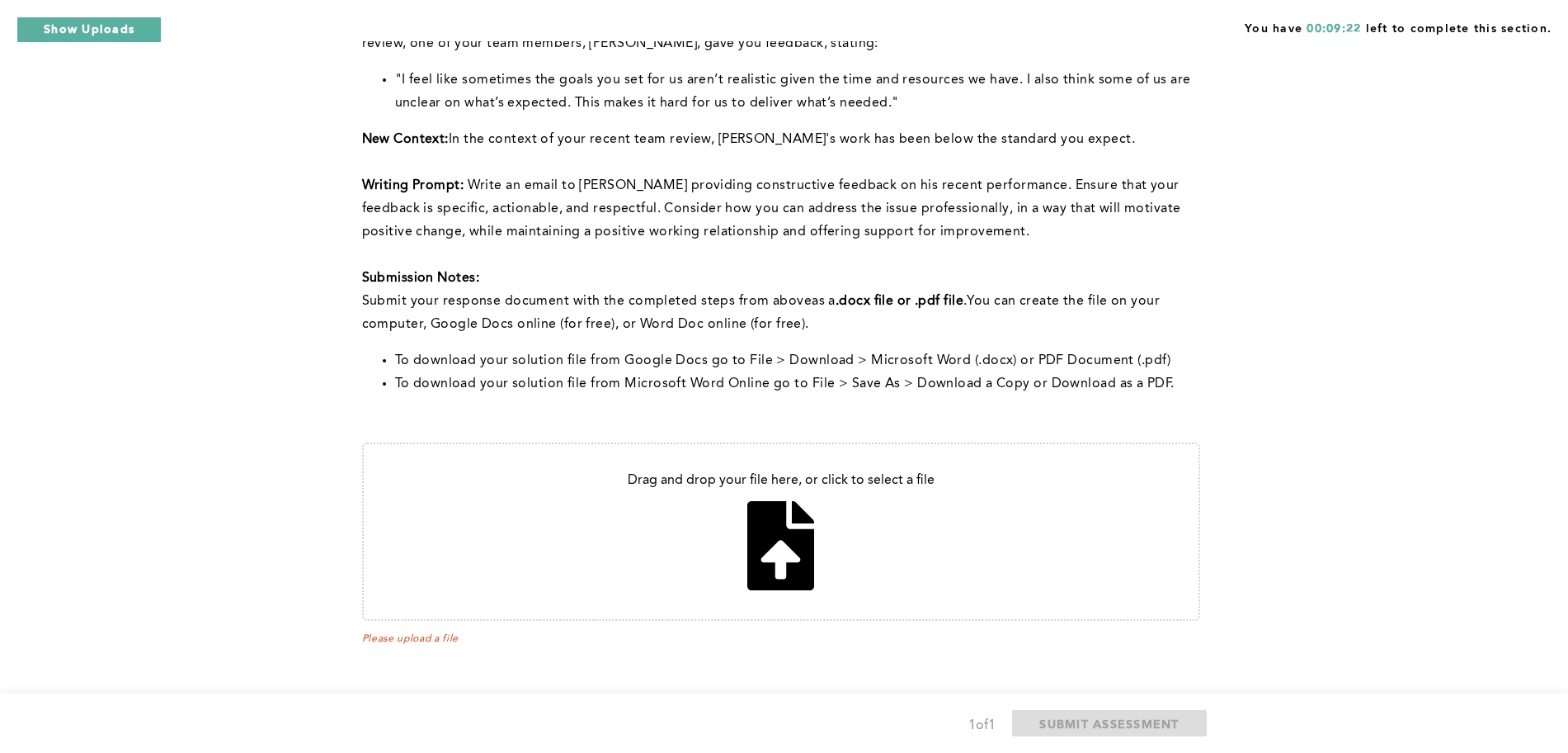
click at [759, 551] on input "file" at bounding box center [782, 531] width 835 height 175
type input "C:\fakepath\Feedback and Support Plan.docx"
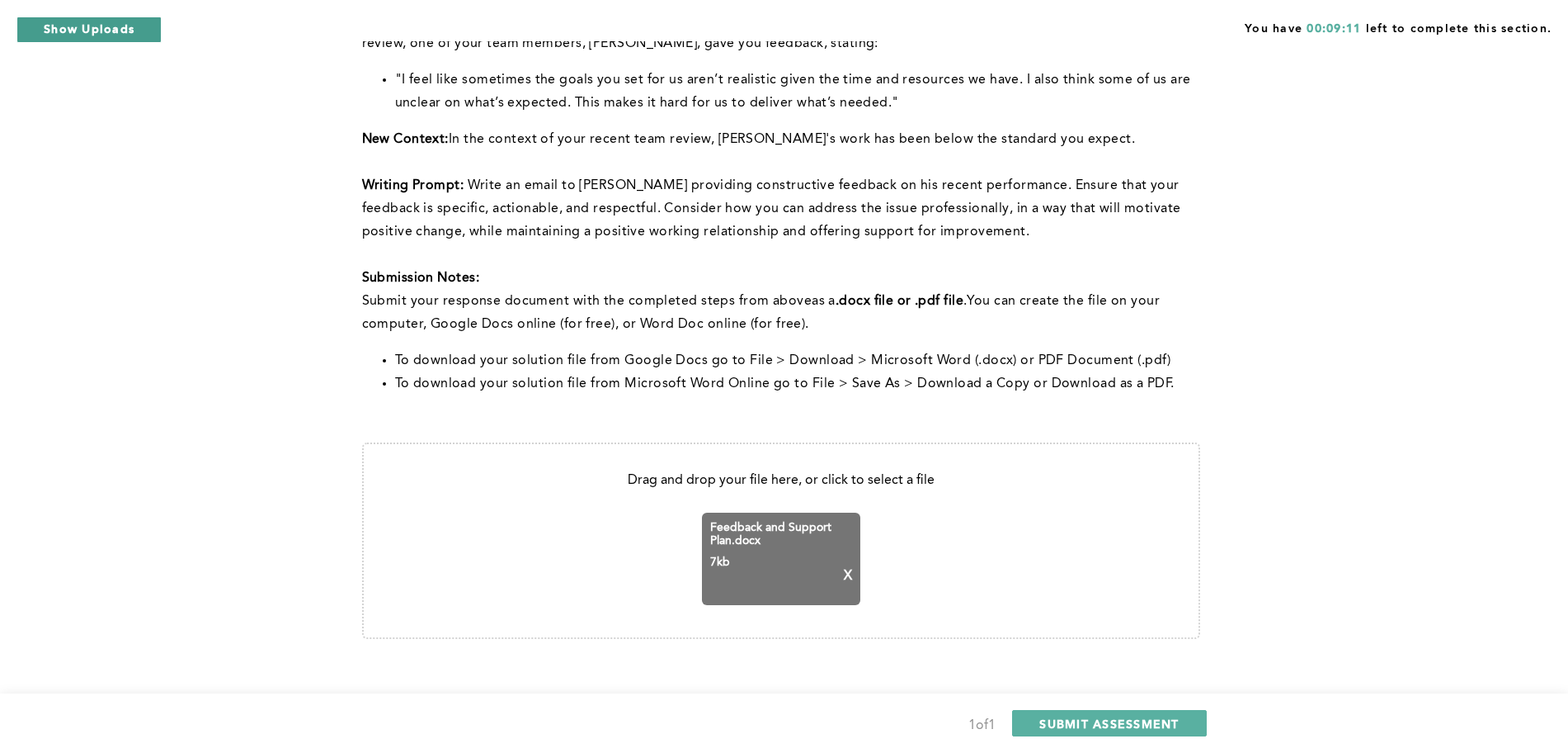
click at [61, 39] on button "Show Uploads" at bounding box center [89, 30] width 145 height 26
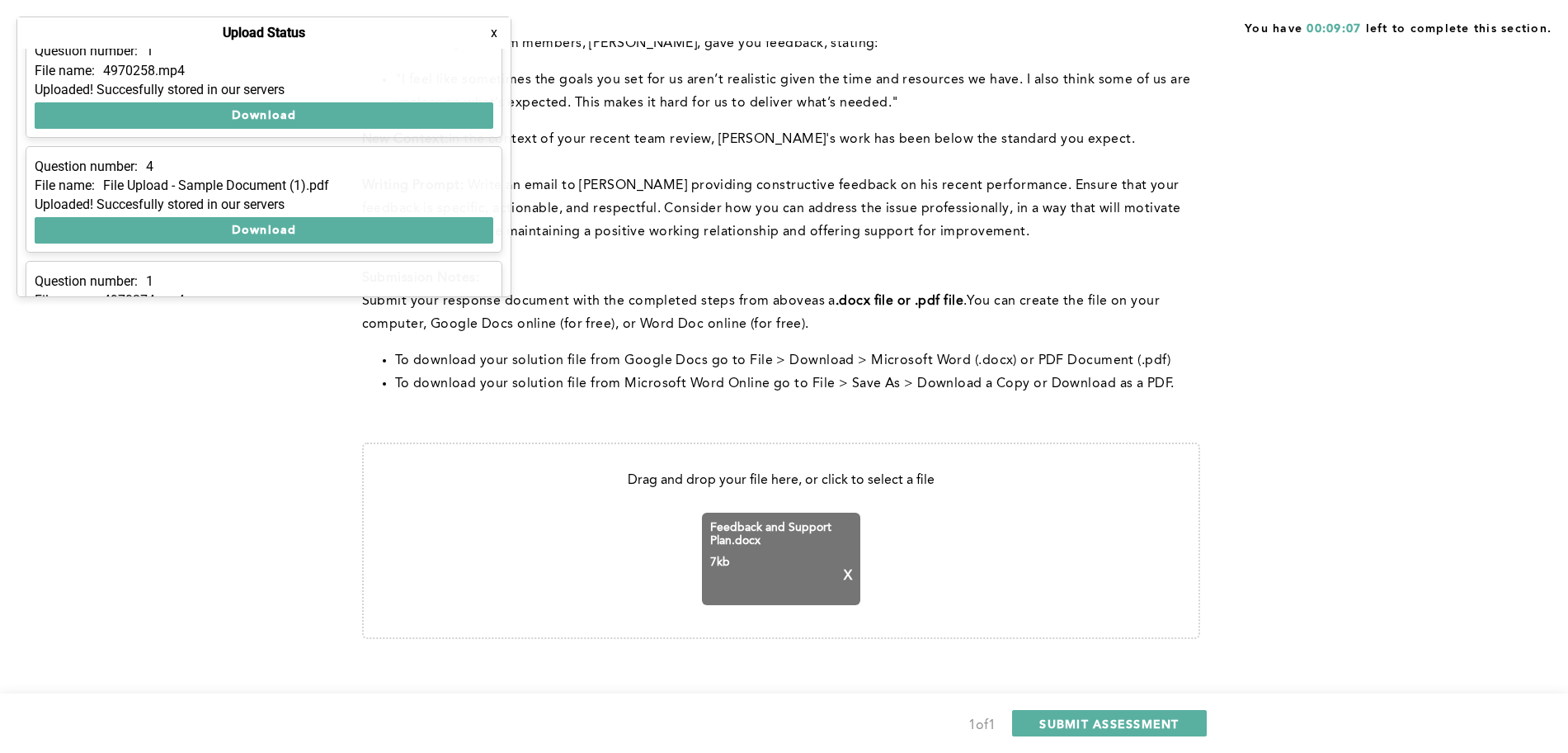
scroll to position [0, 0]
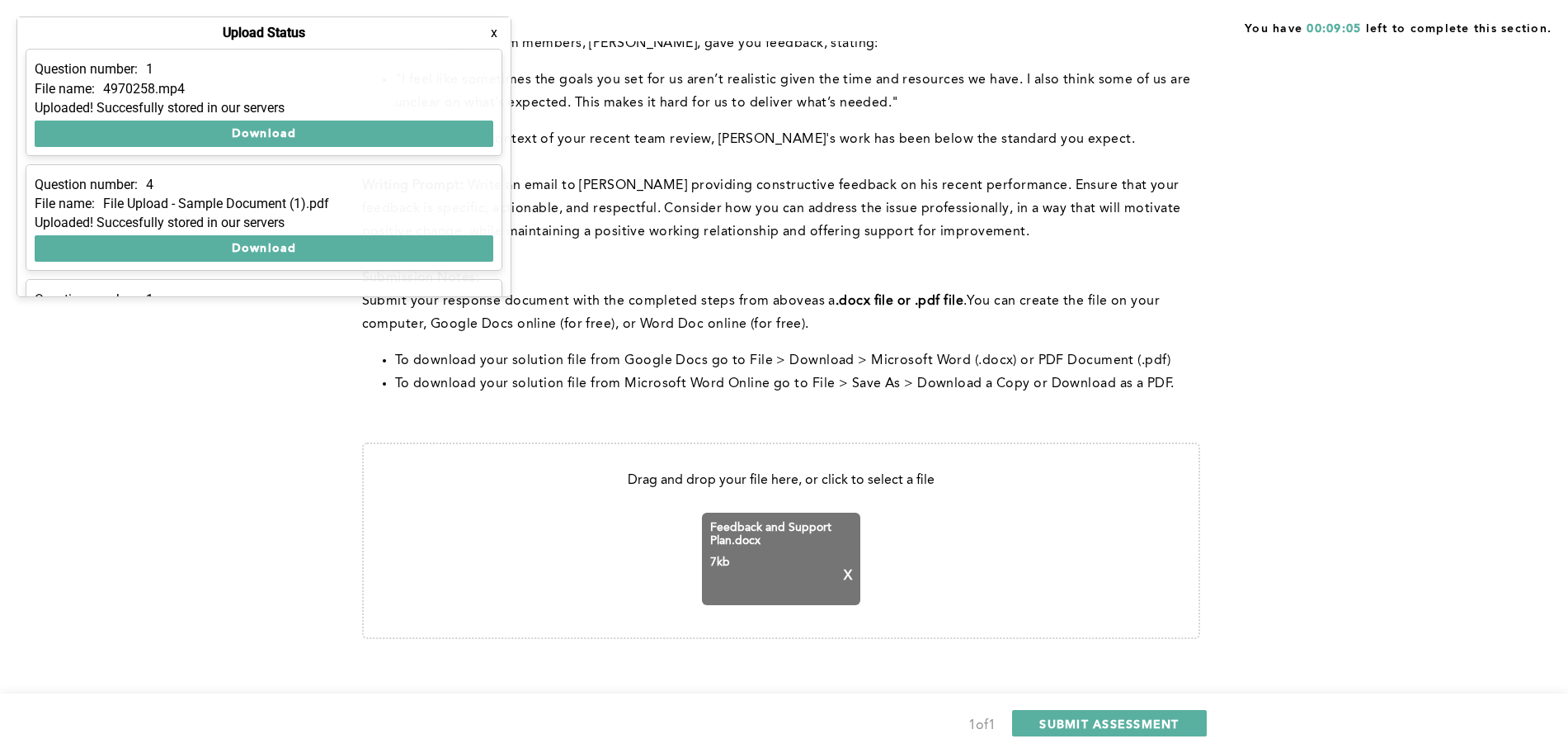
click at [258, 477] on div "You have 00:09:05 left to complete this section. Q1 This question is related to…" at bounding box center [784, 273] width 1568 height 997
click at [1169, 738] on div "1 of 1 SUBMIT ASSESSMENT" at bounding box center [784, 723] width 1568 height 59
click at [1161, 727] on span "SUBMIT ASSESSMENT" at bounding box center [1109, 724] width 140 height 16
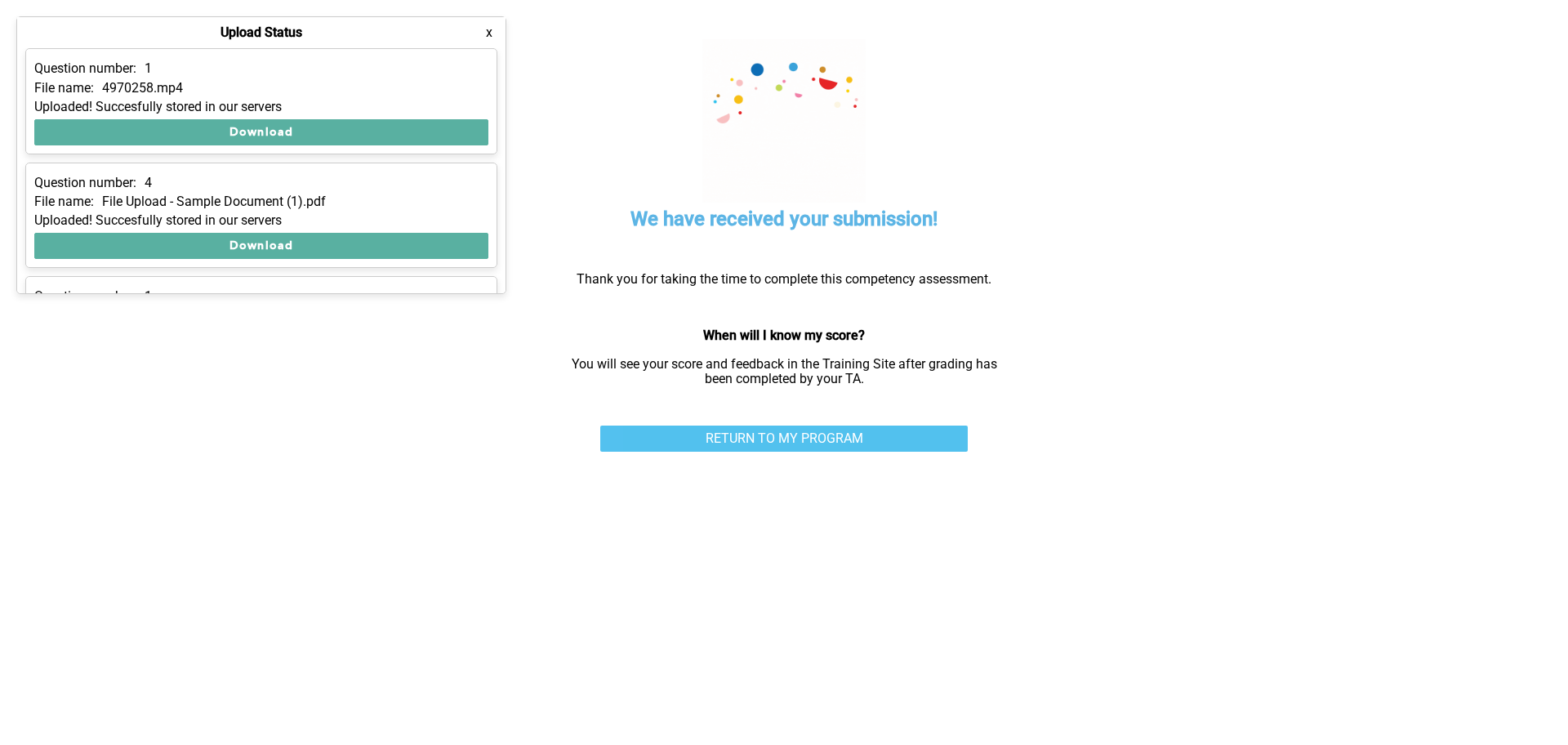
click at [765, 443] on link "RETURN TO MY PROGRAM" at bounding box center [784, 438] width 368 height 26
